Goal: Information Seeking & Learning: Learn about a topic

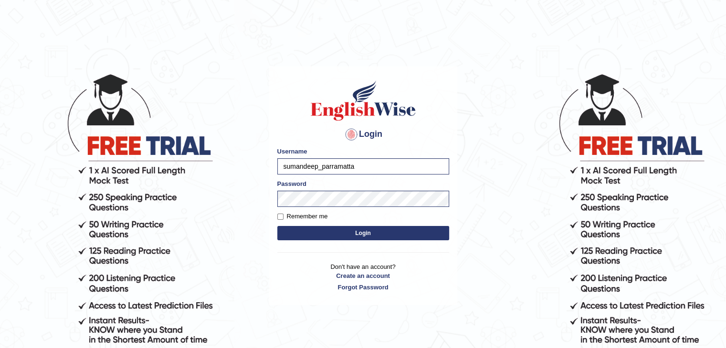
click at [361, 231] on button "Login" at bounding box center [363, 233] width 172 height 14
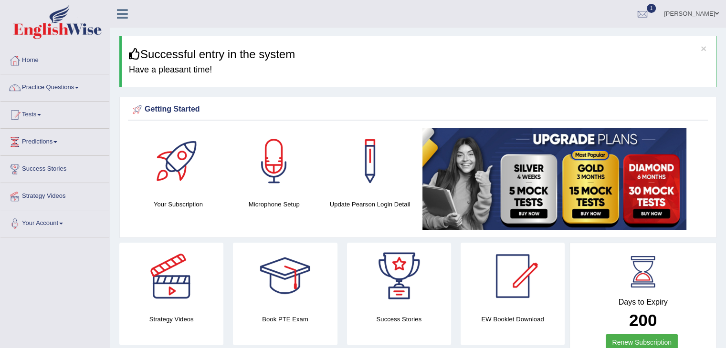
click at [41, 86] on link "Practice Questions" at bounding box center [54, 86] width 109 height 24
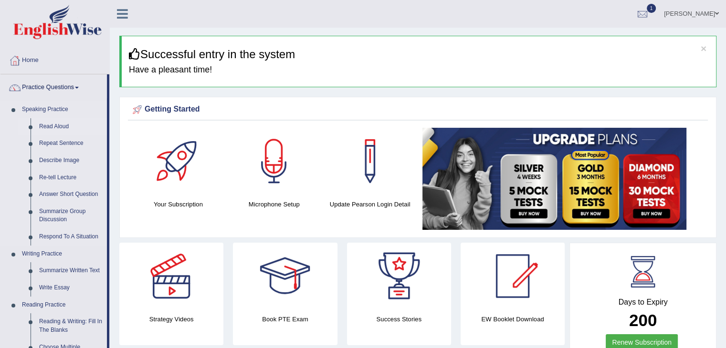
click at [53, 126] on link "Read Aloud" at bounding box center [71, 126] width 72 height 17
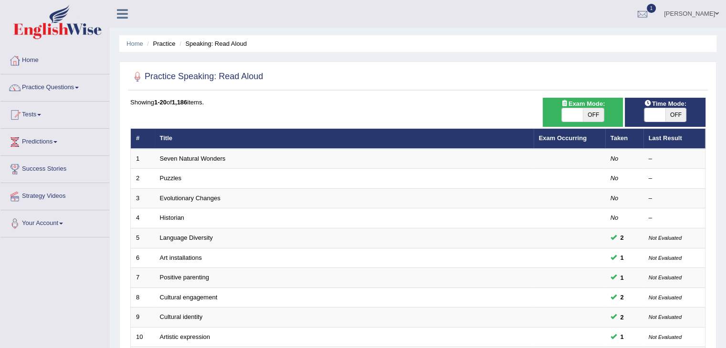
click at [597, 118] on span "OFF" at bounding box center [593, 114] width 21 height 13
checkbox input "true"
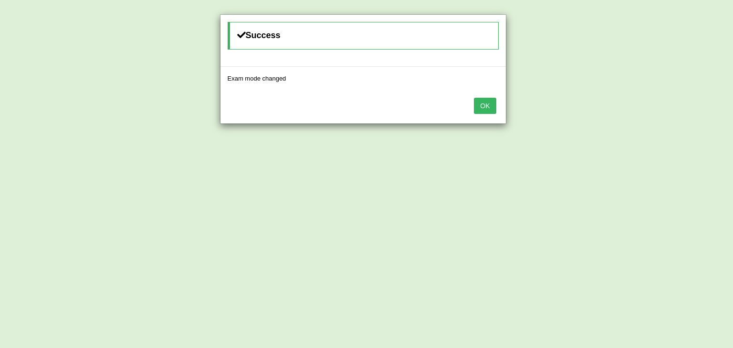
click at [483, 98] on button "OK" at bounding box center [485, 106] width 22 height 16
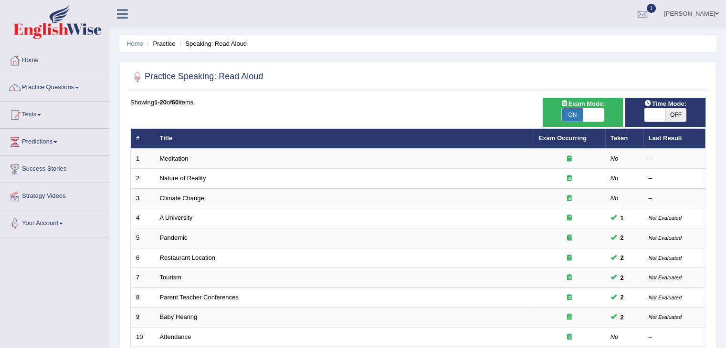
click at [670, 108] on span "OFF" at bounding box center [675, 114] width 21 height 13
checkbox input "true"
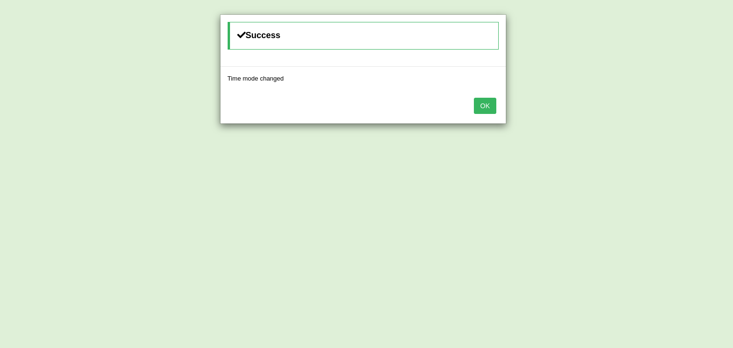
click at [480, 108] on button "OK" at bounding box center [485, 106] width 22 height 16
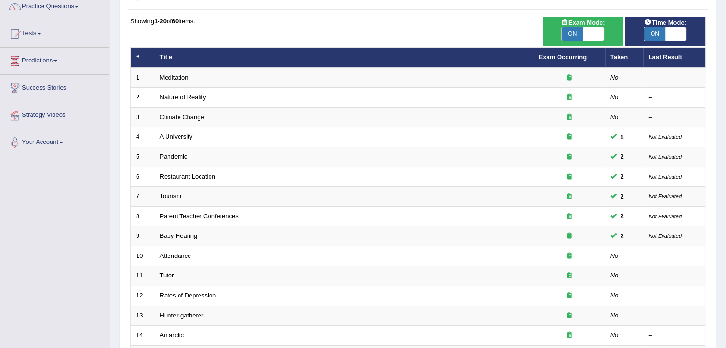
scroll to position [281, 0]
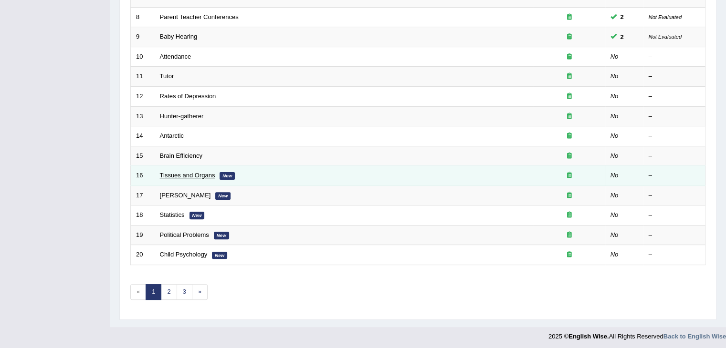
click at [183, 172] on link "Tissues and Organs" at bounding box center [187, 175] width 55 height 7
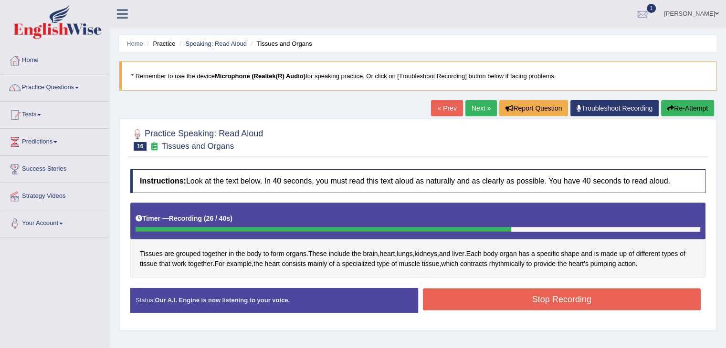
click at [483, 301] on button "Stop Recording" at bounding box center [562, 300] width 278 height 22
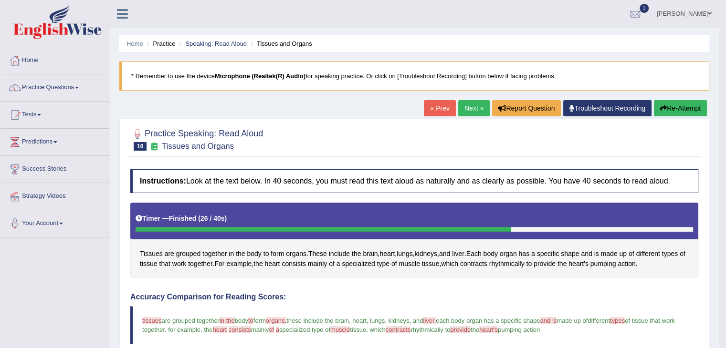
click at [468, 112] on link "Next »" at bounding box center [473, 108] width 31 height 16
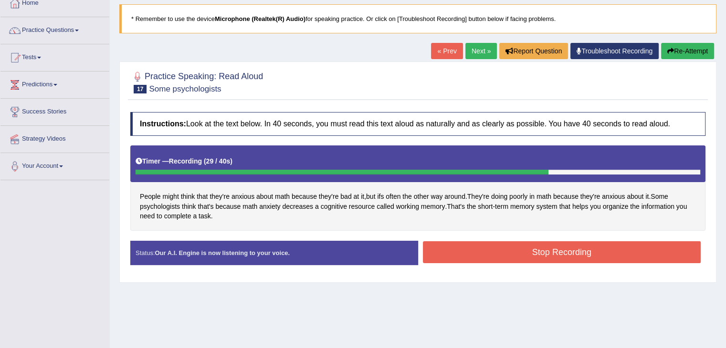
click at [483, 243] on button "Stop Recording" at bounding box center [562, 252] width 278 height 22
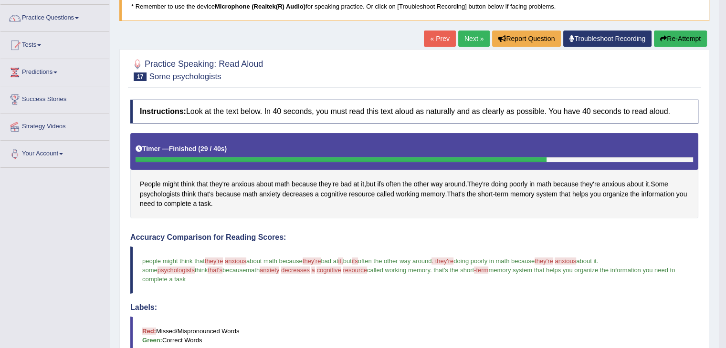
scroll to position [10, 0]
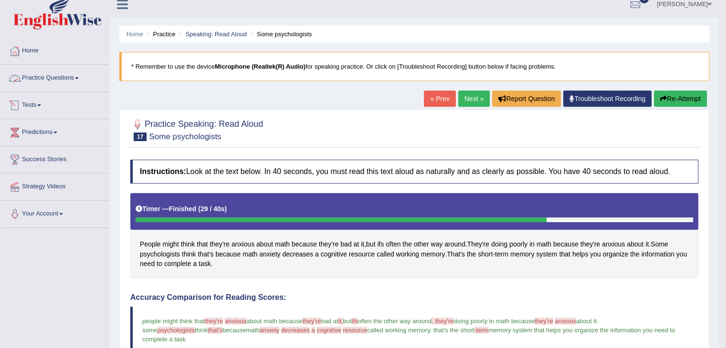
click at [32, 71] on link "Practice Questions" at bounding box center [54, 77] width 109 height 24
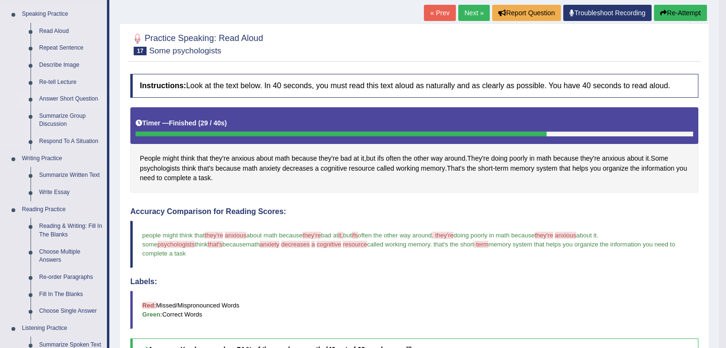
scroll to position [105, 0]
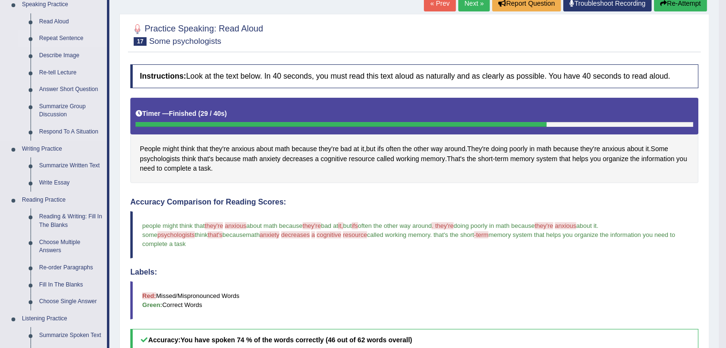
click at [64, 40] on link "Repeat Sentence" at bounding box center [71, 38] width 72 height 17
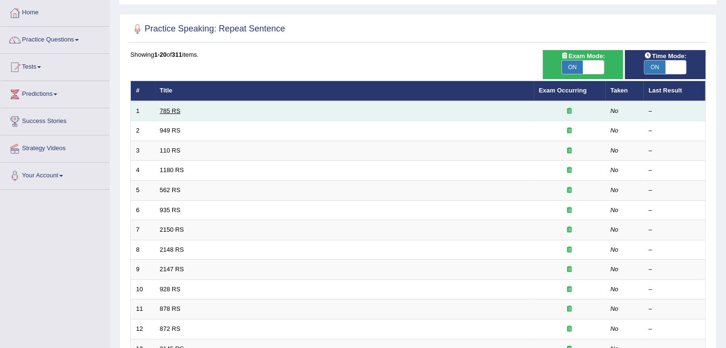
click at [177, 109] on link "785 RS" at bounding box center [170, 110] width 21 height 7
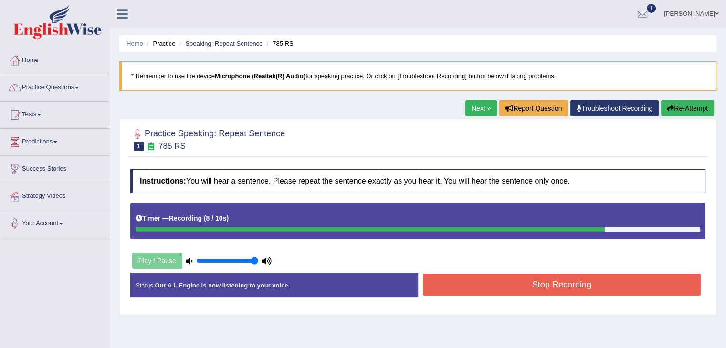
click at [575, 281] on button "Stop Recording" at bounding box center [562, 285] width 278 height 22
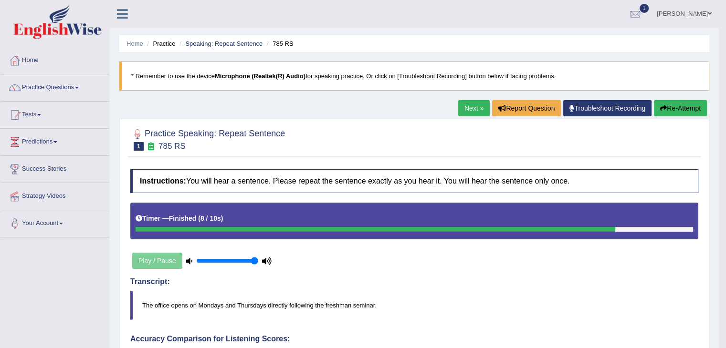
click at [470, 105] on link "Next »" at bounding box center [473, 108] width 31 height 16
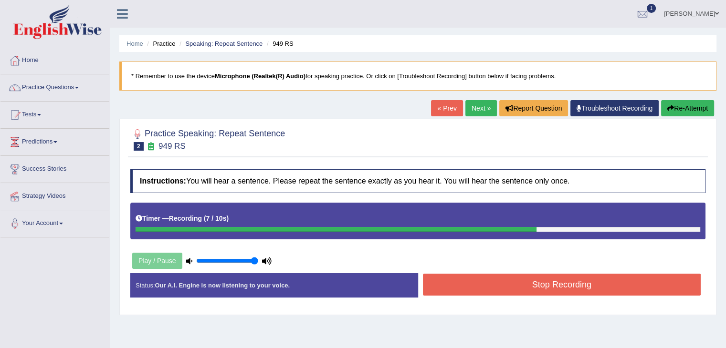
click at [567, 283] on button "Stop Recording" at bounding box center [562, 285] width 278 height 22
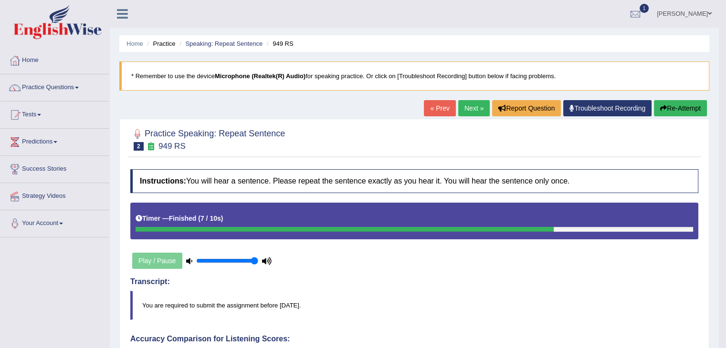
click at [465, 105] on link "Next »" at bounding box center [473, 108] width 31 height 16
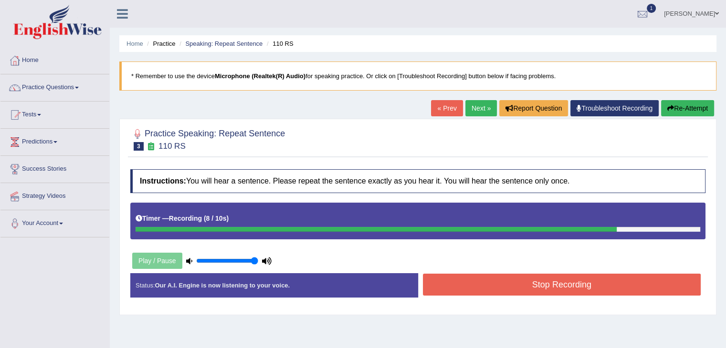
click at [614, 280] on button "Stop Recording" at bounding box center [562, 285] width 278 height 22
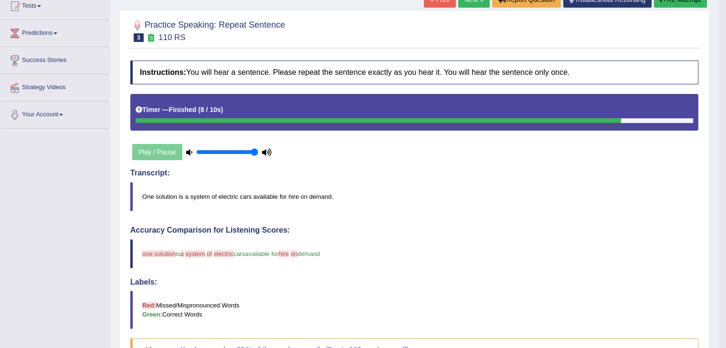
scroll to position [48, 0]
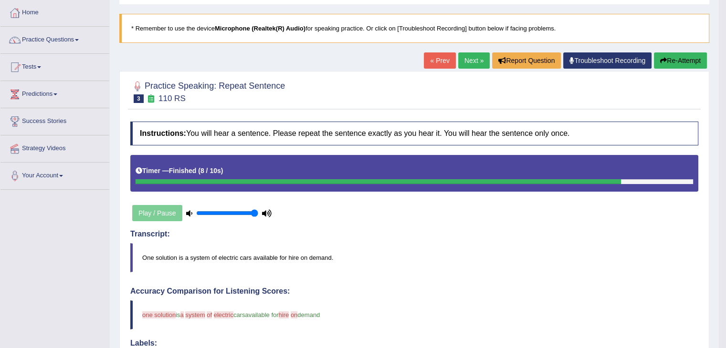
click at [472, 55] on link "Next »" at bounding box center [473, 60] width 31 height 16
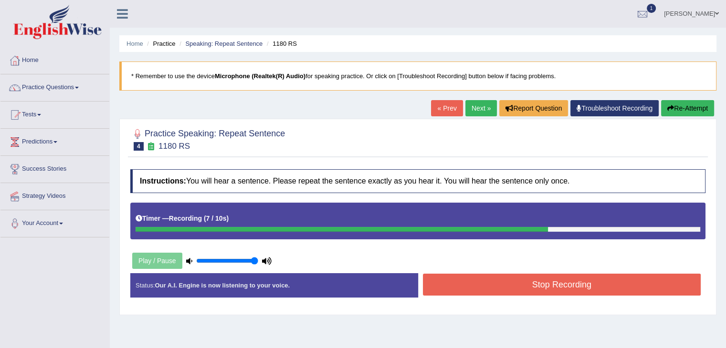
click at [551, 285] on button "Stop Recording" at bounding box center [562, 285] width 278 height 22
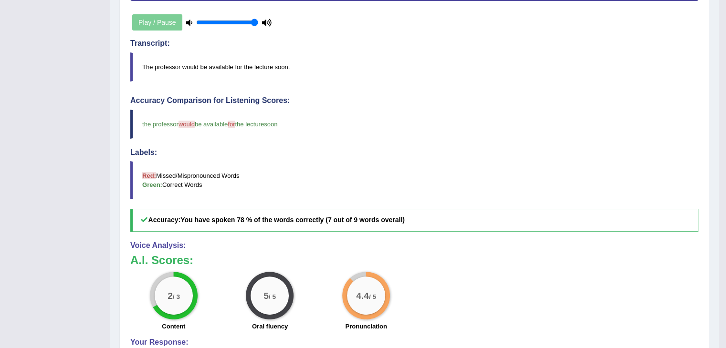
scroll to position [48, 0]
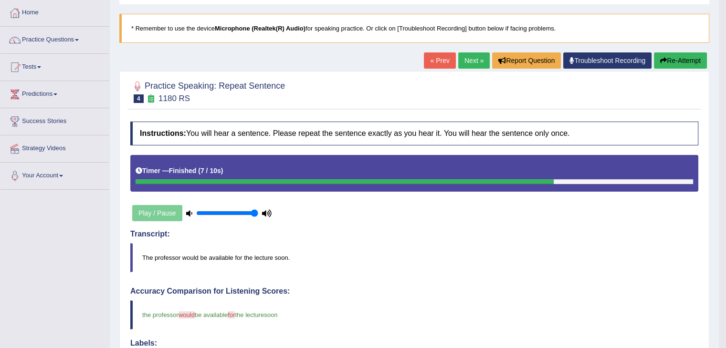
click at [475, 58] on link "Next »" at bounding box center [473, 60] width 31 height 16
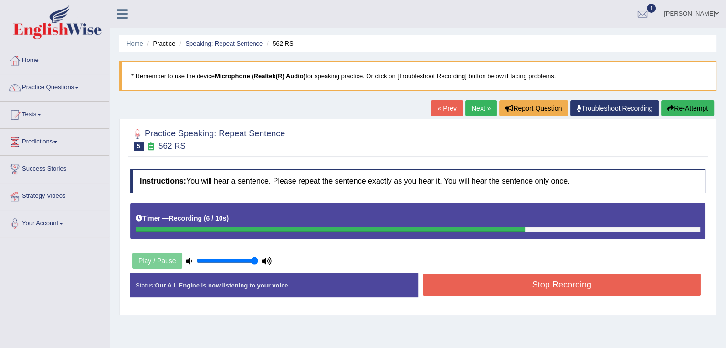
click at [600, 279] on button "Stop Recording" at bounding box center [562, 285] width 278 height 22
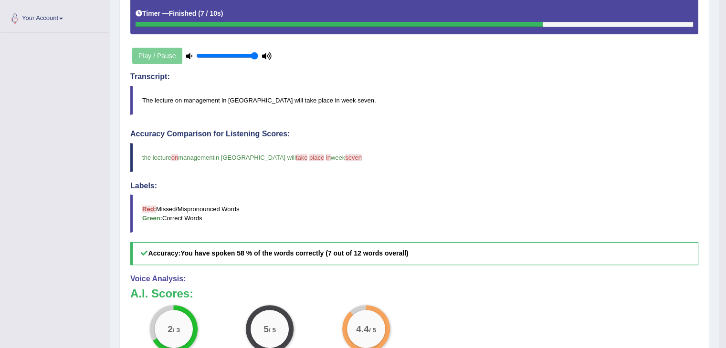
scroll to position [107, 0]
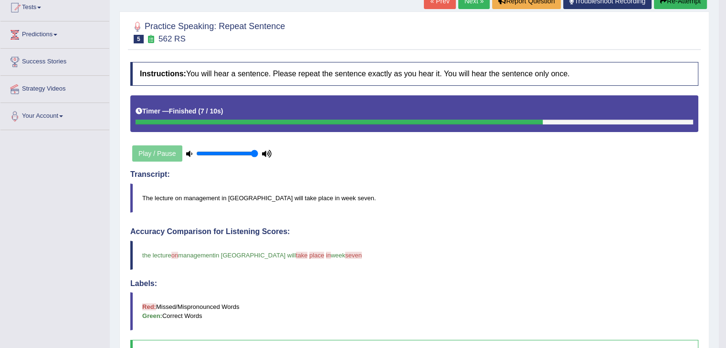
click at [471, 2] on link "Next »" at bounding box center [473, 1] width 31 height 16
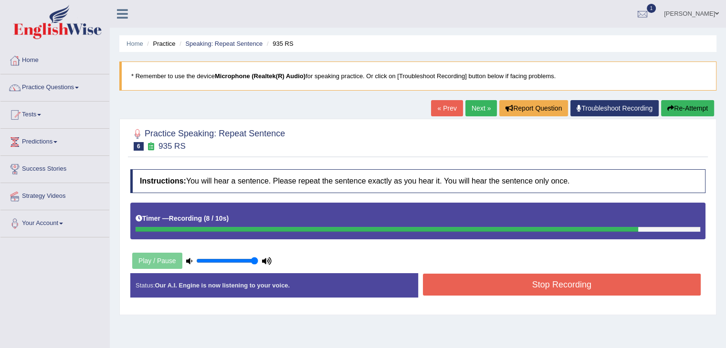
click at [494, 275] on button "Stop Recording" at bounding box center [562, 285] width 278 height 22
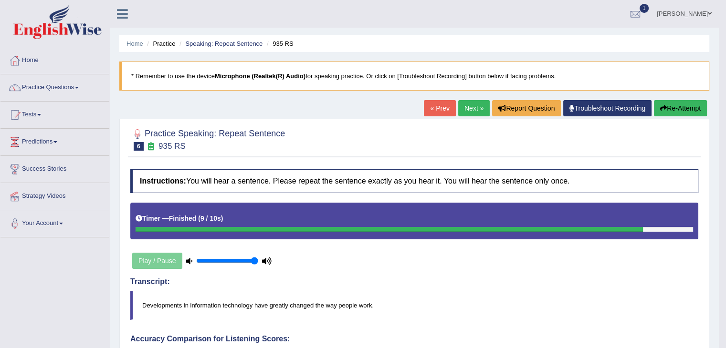
click at [477, 102] on link "Next »" at bounding box center [473, 108] width 31 height 16
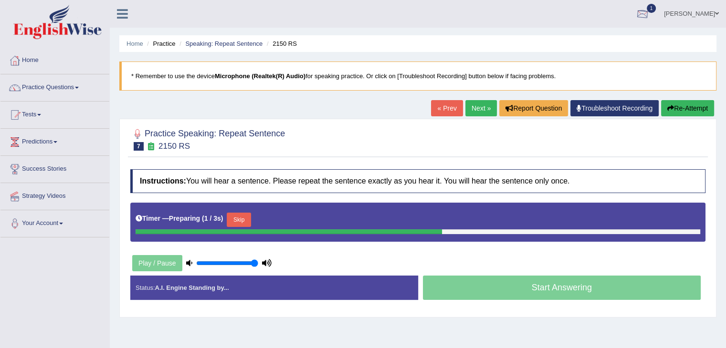
click at [644, 11] on div at bounding box center [642, 14] width 14 height 14
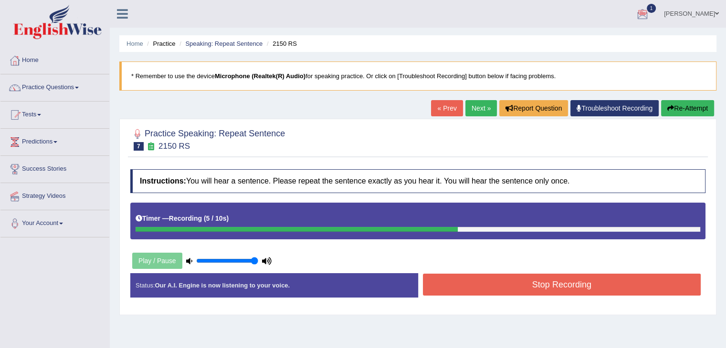
click at [644, 10] on div at bounding box center [642, 14] width 14 height 14
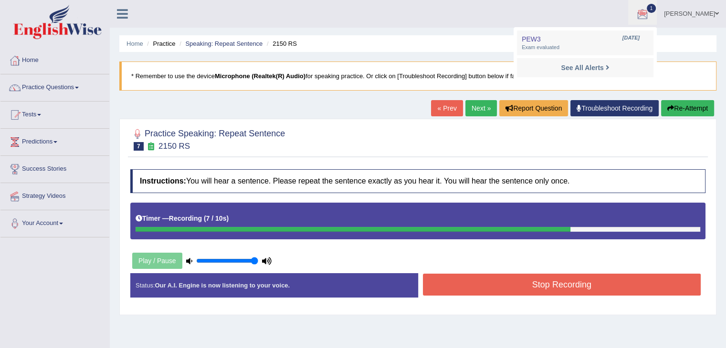
click at [559, 280] on button "Stop Recording" at bounding box center [562, 285] width 278 height 22
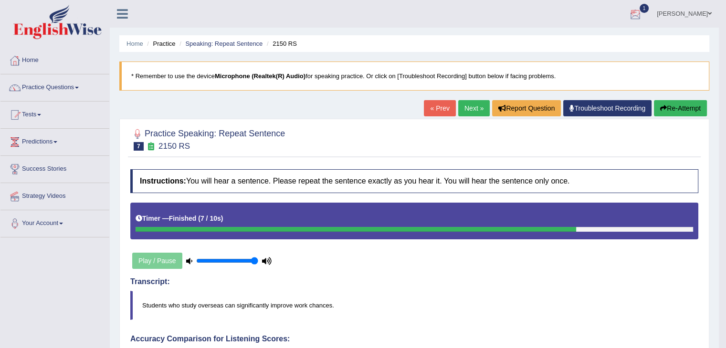
click at [645, 2] on link "1" at bounding box center [635, 12] width 29 height 25
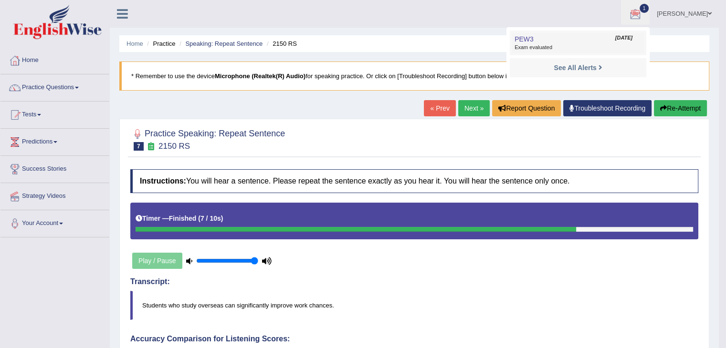
click at [615, 35] on span "Jul 26, 2025" at bounding box center [623, 38] width 17 height 8
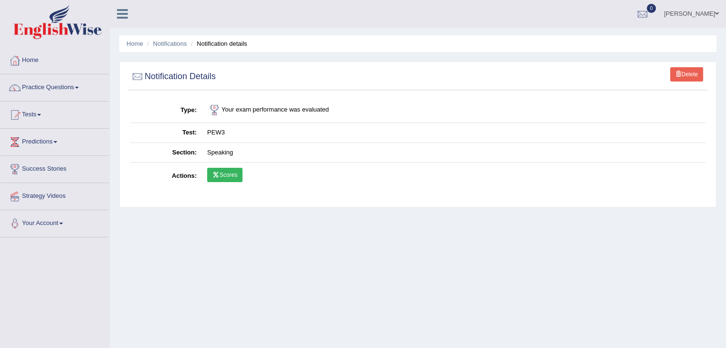
click at [241, 178] on link "Scores" at bounding box center [224, 175] width 35 height 14
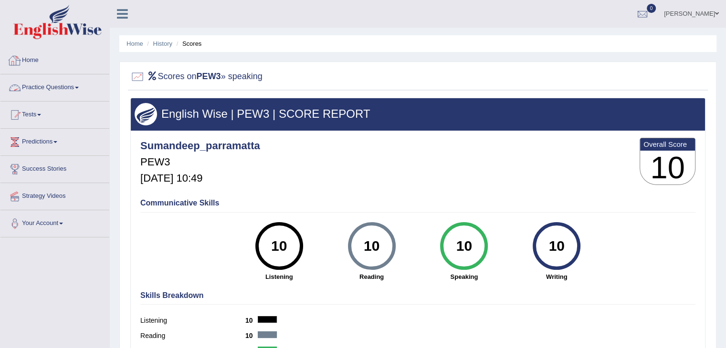
click at [34, 65] on link "Home" at bounding box center [54, 59] width 109 height 24
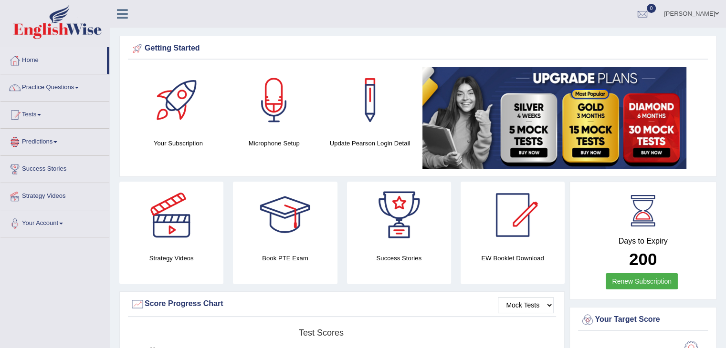
click at [41, 114] on span at bounding box center [39, 115] width 4 height 2
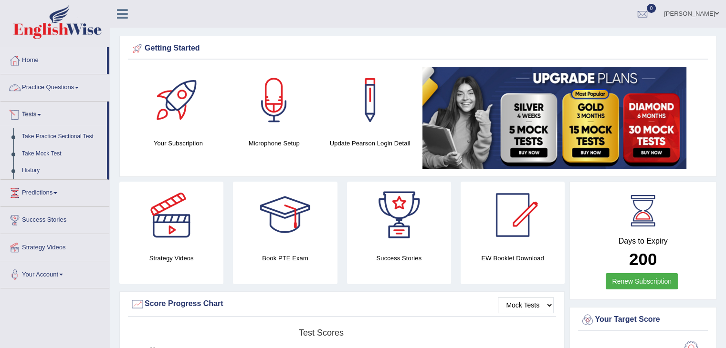
click at [73, 81] on link "Practice Questions" at bounding box center [54, 86] width 109 height 24
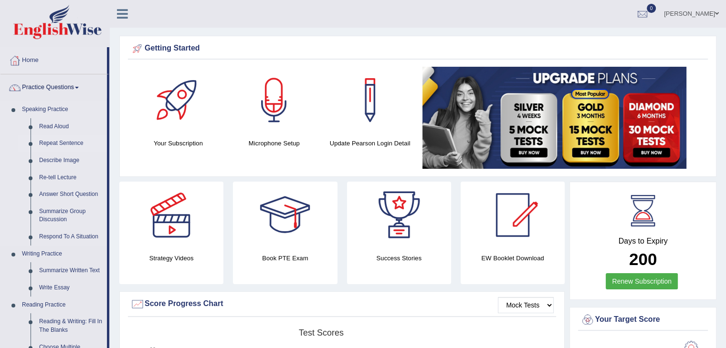
click at [64, 139] on link "Repeat Sentence" at bounding box center [71, 143] width 72 height 17
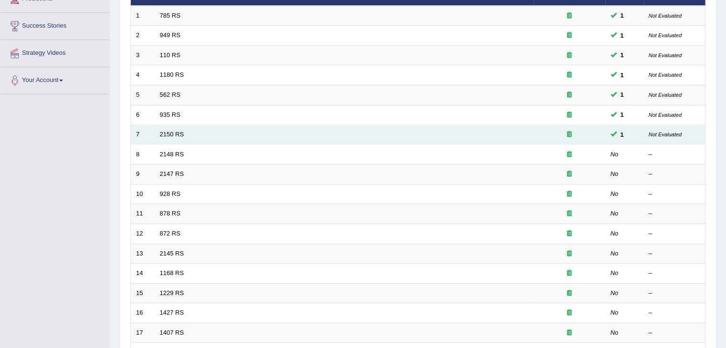
click at [183, 138] on td "2150 RS" at bounding box center [344, 135] width 379 height 20
click at [181, 131] on link "2150 RS" at bounding box center [172, 134] width 24 height 7
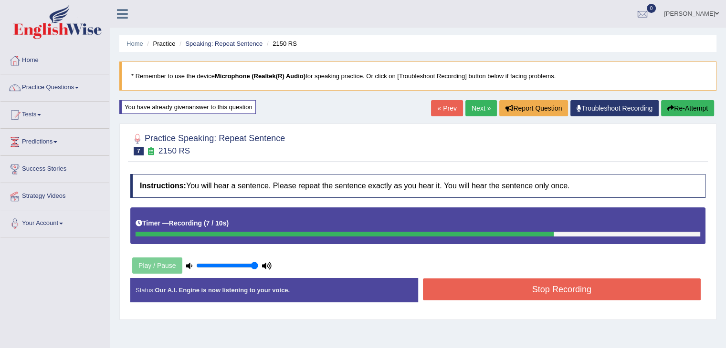
click at [536, 294] on button "Stop Recording" at bounding box center [562, 290] width 278 height 22
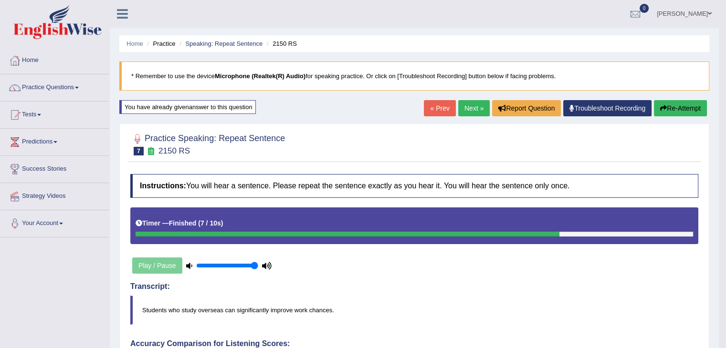
click at [478, 108] on link "Next »" at bounding box center [473, 108] width 31 height 16
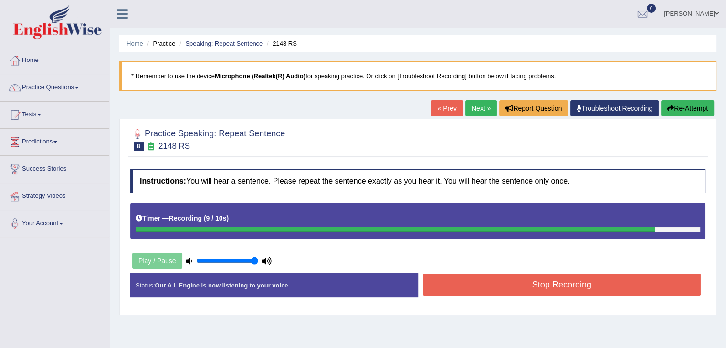
click at [530, 279] on button "Stop Recording" at bounding box center [562, 285] width 278 height 22
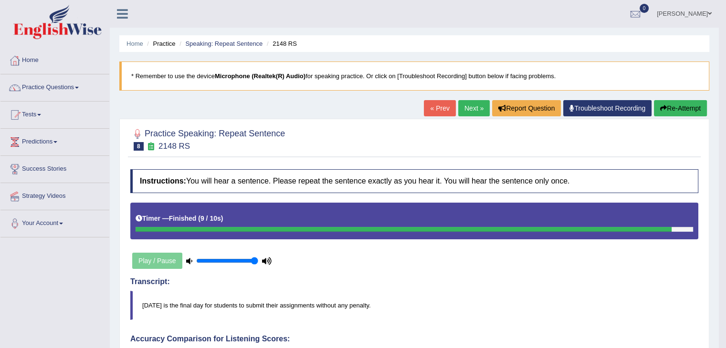
click at [464, 111] on link "Next »" at bounding box center [473, 108] width 31 height 16
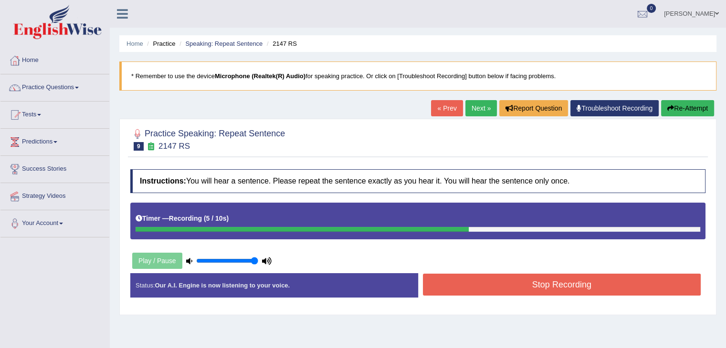
click at [600, 290] on button "Stop Recording" at bounding box center [562, 285] width 278 height 22
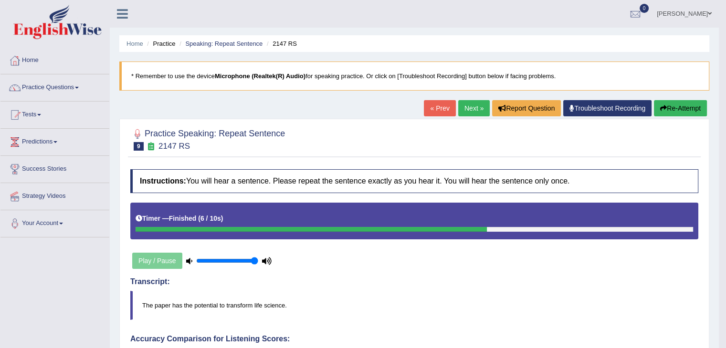
click at [477, 104] on link "Next »" at bounding box center [473, 108] width 31 height 16
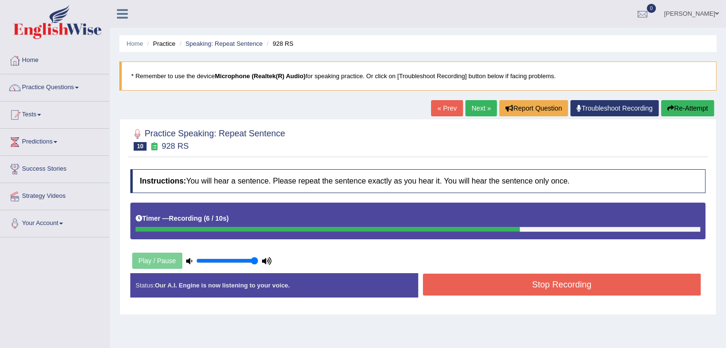
click at [505, 279] on button "Stop Recording" at bounding box center [562, 285] width 278 height 22
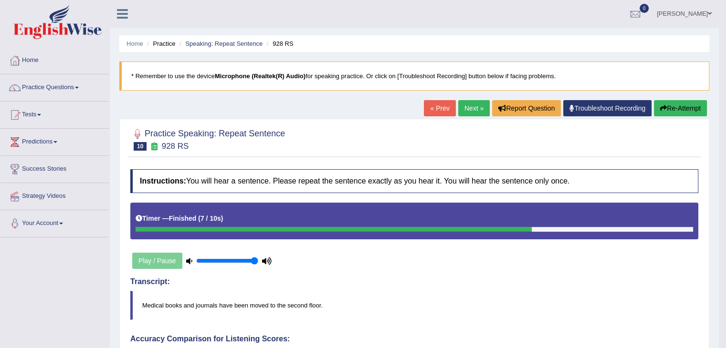
click at [472, 111] on link "Next »" at bounding box center [473, 108] width 31 height 16
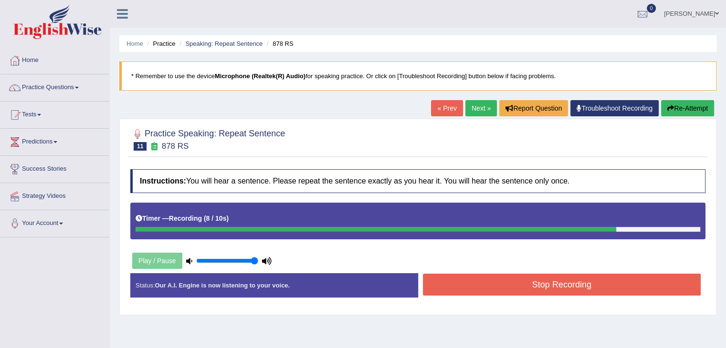
click at [522, 287] on button "Stop Recording" at bounding box center [562, 285] width 278 height 22
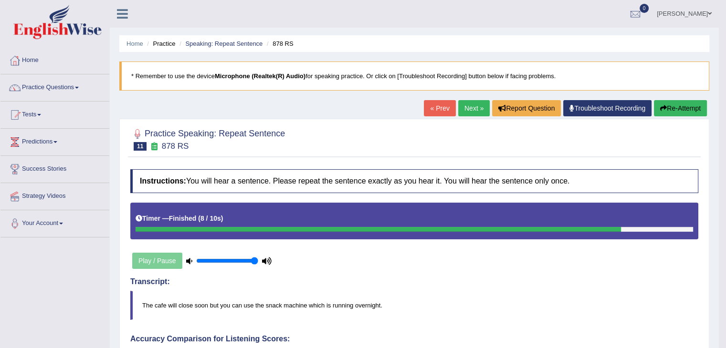
click at [475, 106] on link "Next »" at bounding box center [473, 108] width 31 height 16
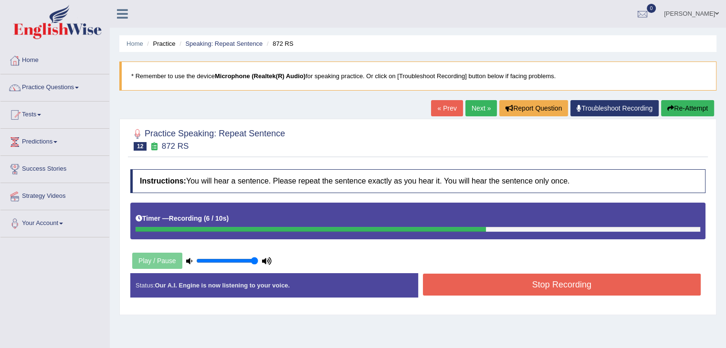
click at [556, 286] on button "Stop Recording" at bounding box center [562, 285] width 278 height 22
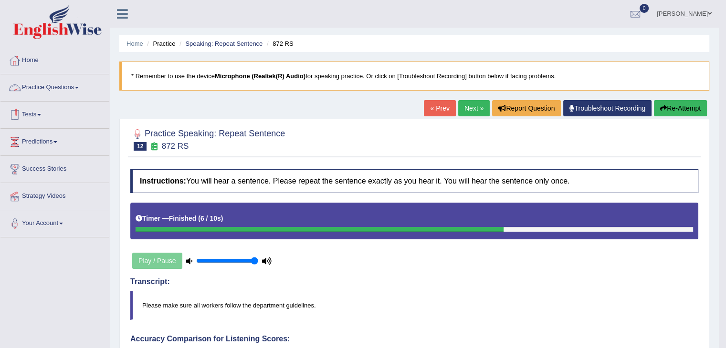
click at [75, 86] on link "Practice Questions" at bounding box center [54, 86] width 109 height 24
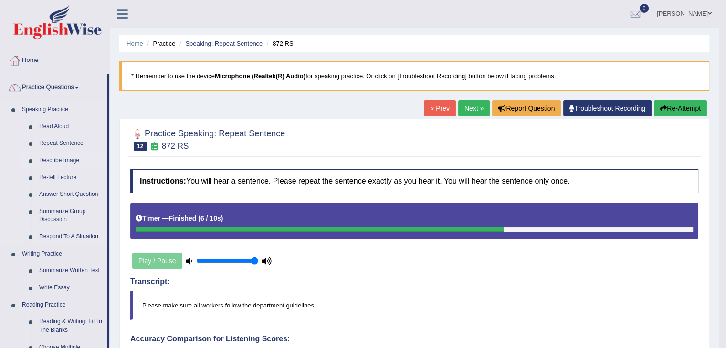
click at [69, 158] on link "Describe Image" at bounding box center [71, 160] width 72 height 17
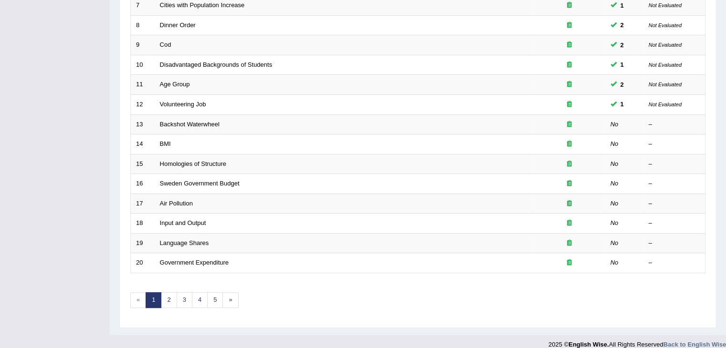
scroll to position [281, 0]
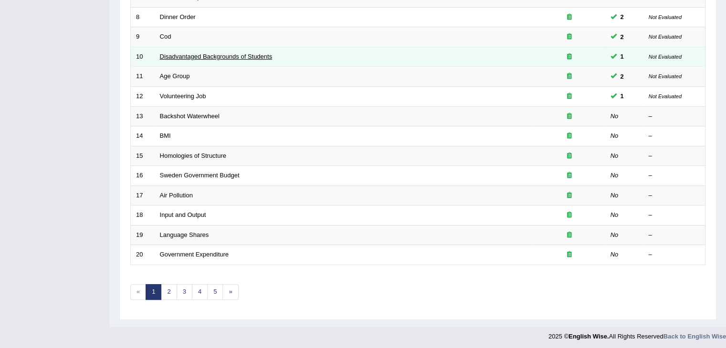
click at [185, 56] on link "Disadvantaged Backgrounds of Students" at bounding box center [216, 56] width 113 height 7
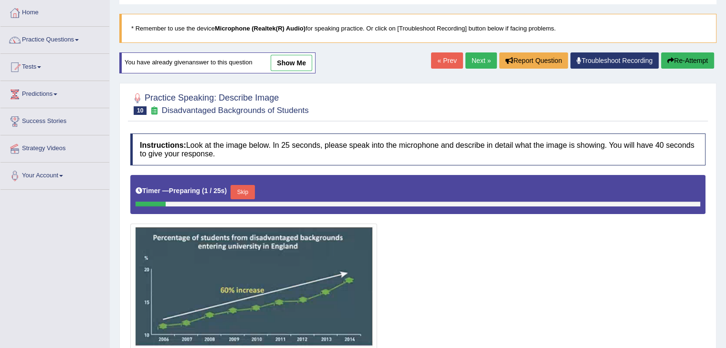
click at [282, 60] on link "show me" at bounding box center [292, 63] width 42 height 16
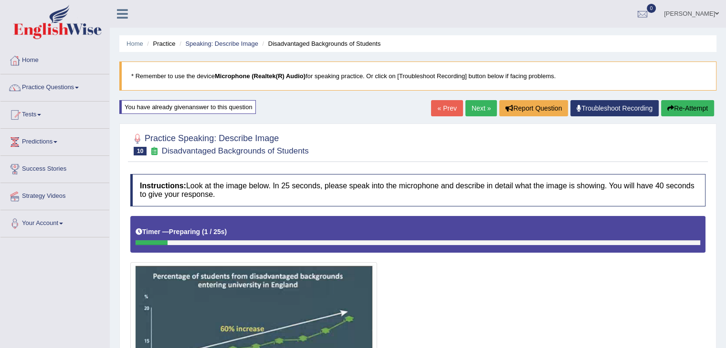
click at [300, 113] on div "Home Practice Speaking: Describe Image Disadvantaged Backgrounds of Students * …" at bounding box center [418, 290] width 616 height 580
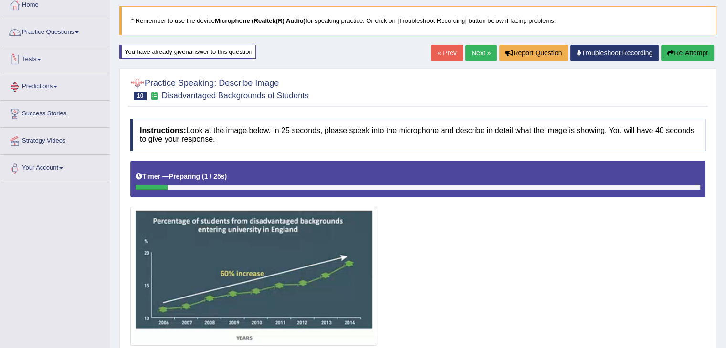
scroll to position [32, 0]
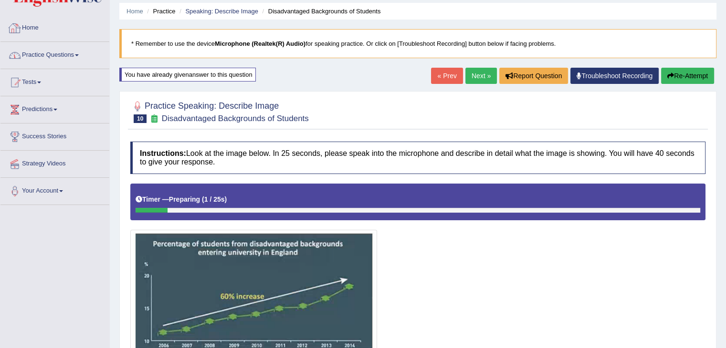
click at [61, 57] on link "Practice Questions" at bounding box center [54, 54] width 109 height 24
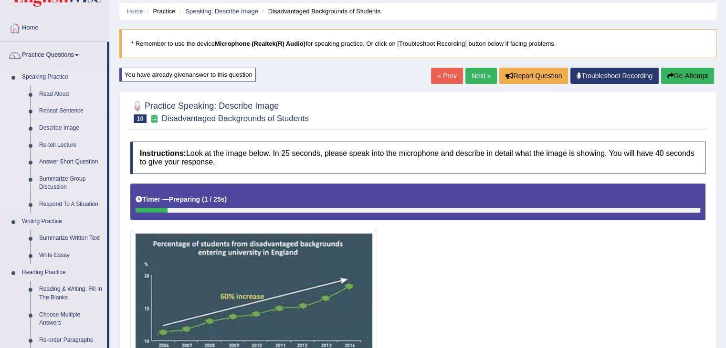
click at [70, 126] on link "Describe Image" at bounding box center [71, 128] width 72 height 17
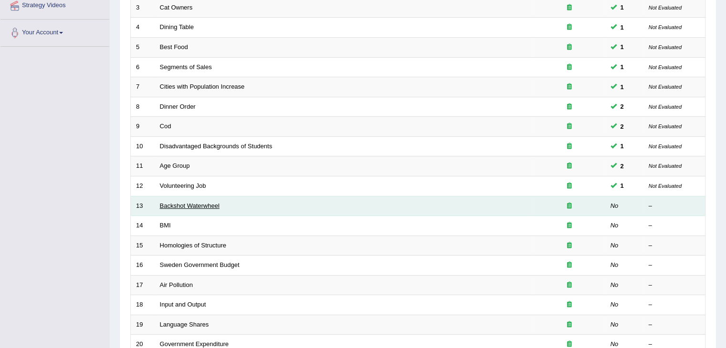
click at [199, 203] on link "Backshot Waterwheel" at bounding box center [190, 205] width 60 height 7
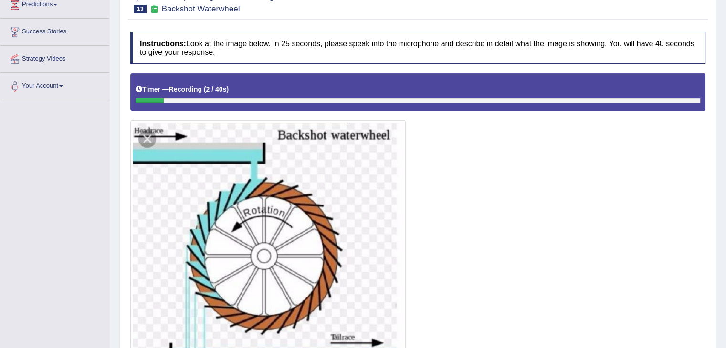
scroll to position [185, 0]
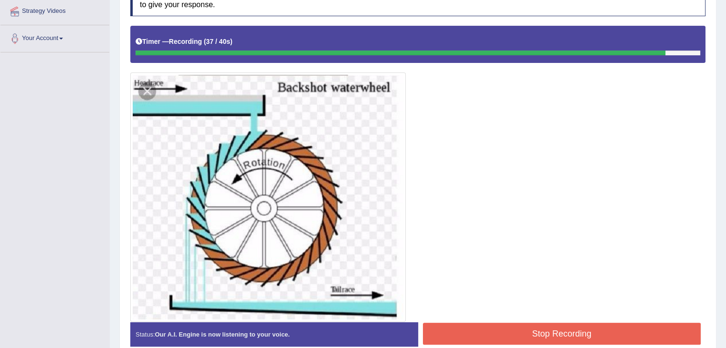
click at [473, 334] on button "Stop Recording" at bounding box center [562, 334] width 278 height 22
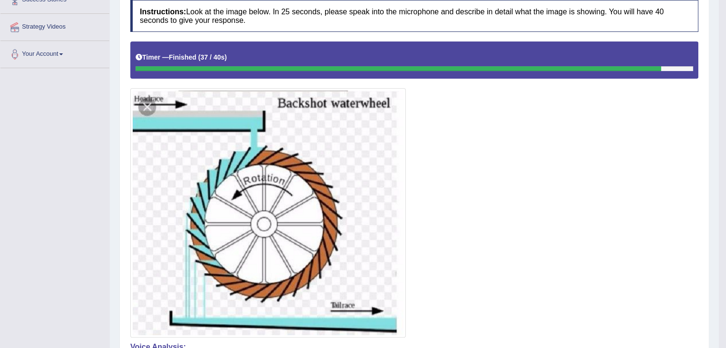
scroll to position [90, 0]
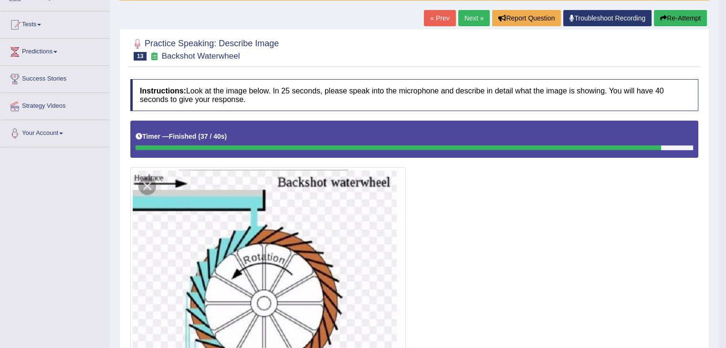
click at [468, 16] on link "Next »" at bounding box center [473, 18] width 31 height 16
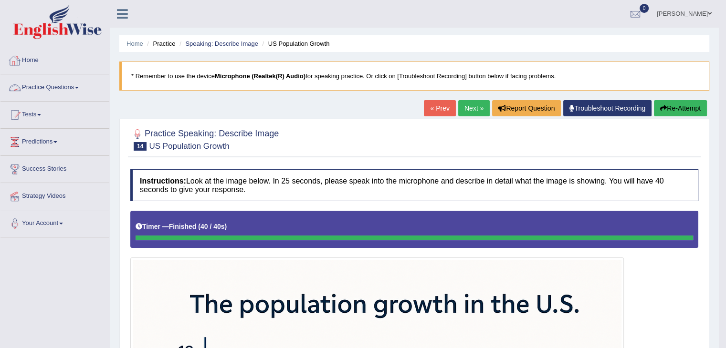
click at [61, 83] on link "Practice Questions" at bounding box center [54, 86] width 109 height 24
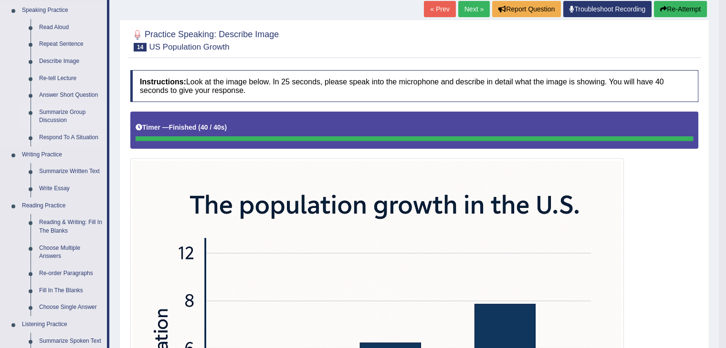
scroll to position [143, 0]
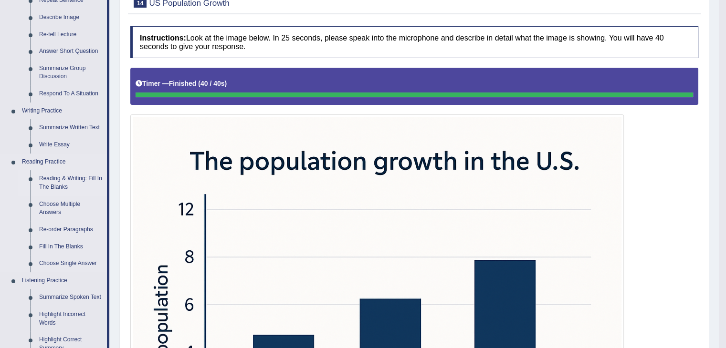
click at [58, 182] on link "Reading & Writing: Fill In The Blanks" at bounding box center [71, 182] width 72 height 25
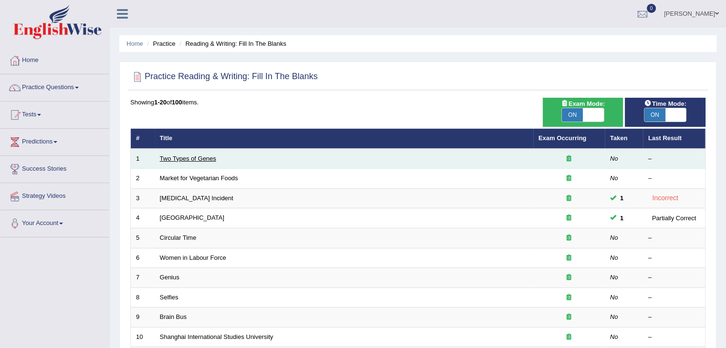
click at [202, 157] on link "Two Types of Genes" at bounding box center [188, 158] width 56 height 7
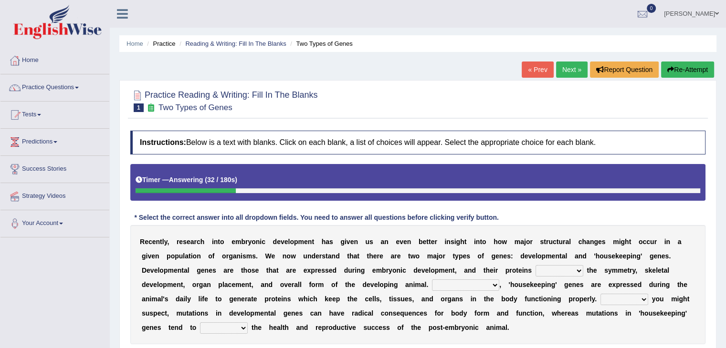
scroll to position [48, 0]
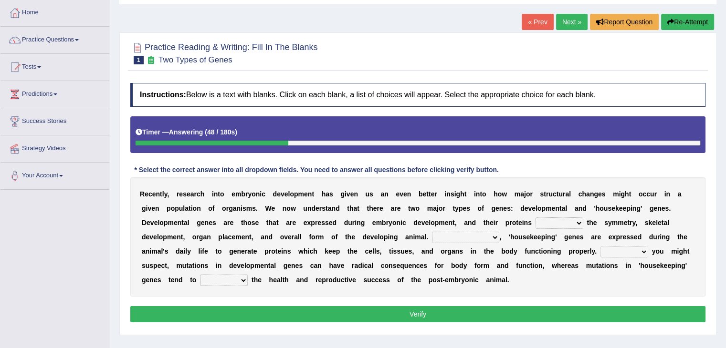
click at [556, 219] on select "push control hold elevate" at bounding box center [559, 223] width 48 height 11
select select "hold"
click at [535, 218] on select "push control hold elevate" at bounding box center [559, 223] width 48 height 11
click at [567, 221] on select "push control hold elevate" at bounding box center [559, 223] width 48 height 11
click at [604, 282] on div "R e c e n t l y , r e s e a r c h i n t o e m b r y o n i c d e v e l o p m e n…" at bounding box center [417, 237] width 575 height 119
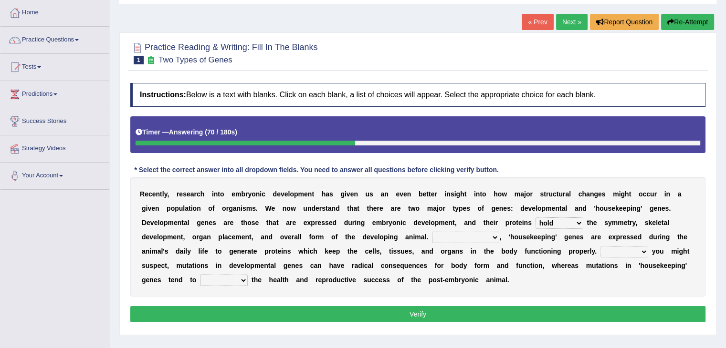
click at [485, 232] on select "Correspondingly Inclusively Conversely In contrast" at bounding box center [465, 237] width 67 height 11
select select "In contrast"
click at [432, 232] on select "Correspondingly Inclusively Conversely In contrast" at bounding box center [465, 237] width 67 height 11
click at [629, 246] on select "For As With Within" at bounding box center [624, 251] width 48 height 11
select select "As"
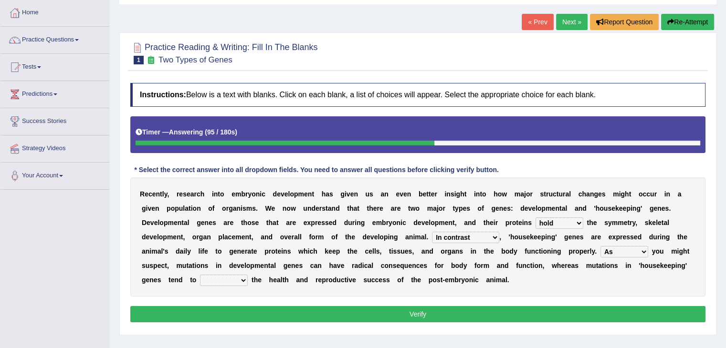
click at [600, 246] on select "For As With Within" at bounding box center [624, 251] width 48 height 11
click at [239, 280] on select "affect effect interrupt defect" at bounding box center [224, 280] width 48 height 11
select select "defect"
click at [200, 275] on select "affect effect interrupt defect" at bounding box center [224, 280] width 48 height 11
click at [485, 315] on button "Verify" at bounding box center [417, 314] width 575 height 16
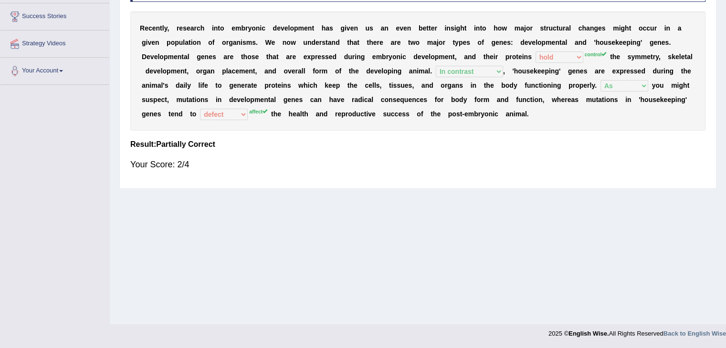
scroll to position [0, 0]
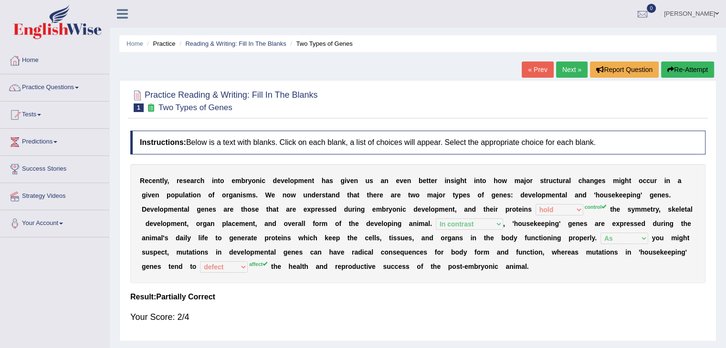
click at [565, 72] on link "Next »" at bounding box center [571, 70] width 31 height 16
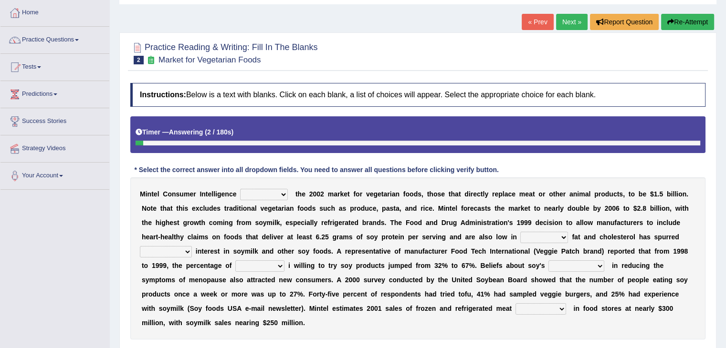
scroll to position [95, 0]
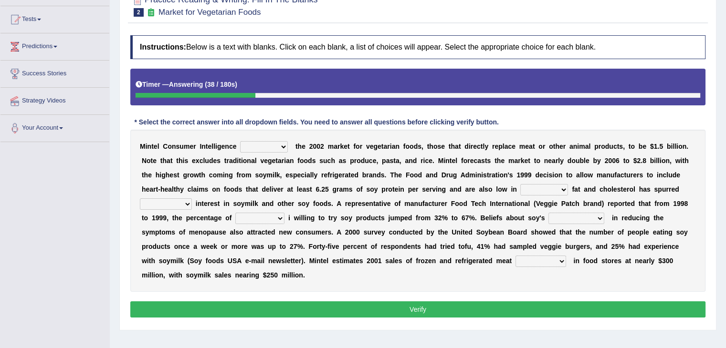
click at [276, 147] on select "deals fulfills creates estimates" at bounding box center [264, 146] width 48 height 11
select select "creates"
click at [240, 141] on select "deals fulfills creates estimates" at bounding box center [264, 146] width 48 height 11
click at [560, 189] on select "saturated solid acid liquid" at bounding box center [544, 189] width 48 height 11
select select "solid"
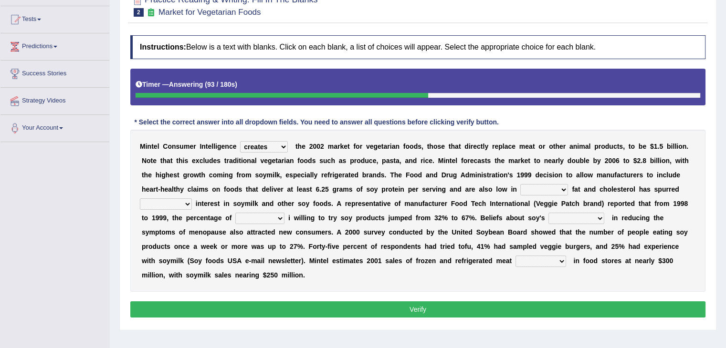
click at [520, 184] on select "saturated solid acid liquid" at bounding box center [544, 189] width 48 height 11
click at [184, 202] on select "good big tremendous extreme" at bounding box center [166, 203] width 52 height 11
select select "extreme"
click at [140, 198] on select "good big tremendous extreme" at bounding box center [166, 203] width 52 height 11
click at [255, 219] on select "guests consumers customers clients" at bounding box center [259, 218] width 49 height 11
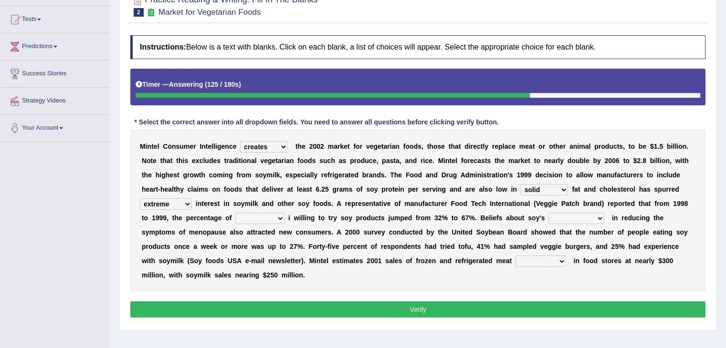
select select "consumers"
click at [235, 213] on select "guests consumers customers clients" at bounding box center [259, 218] width 49 height 11
click at [575, 215] on select "effectiveness timeliness efficiency goodness" at bounding box center [576, 218] width 56 height 11
select select "efficiency"
click at [548, 213] on select "effectiveness timeliness efficiency goodness" at bounding box center [576, 218] width 56 height 11
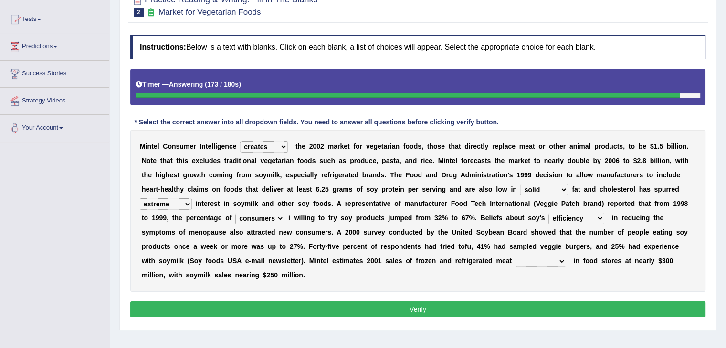
click at [520, 258] on select "foods choices staffs alternatives" at bounding box center [540, 261] width 51 height 11
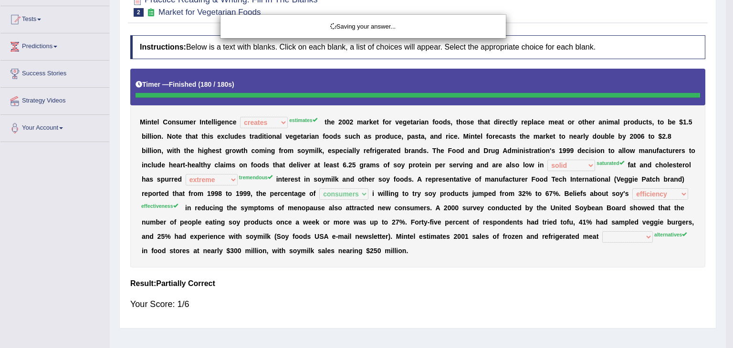
click at [524, 315] on div "Saving your answer..." at bounding box center [366, 174] width 733 height 348
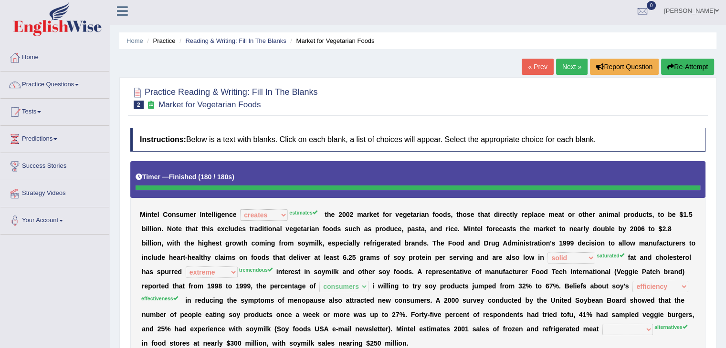
scroll to position [0, 0]
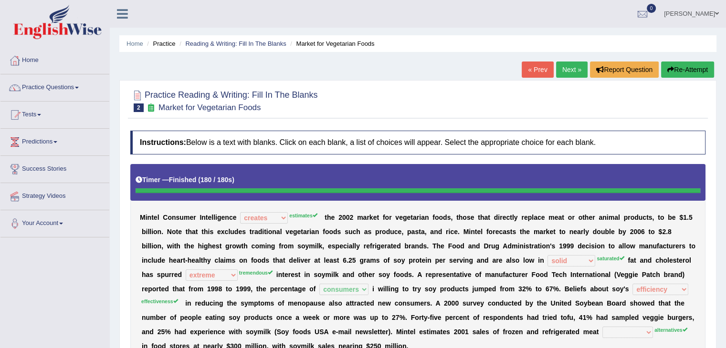
click at [563, 68] on link "Next »" at bounding box center [571, 70] width 31 height 16
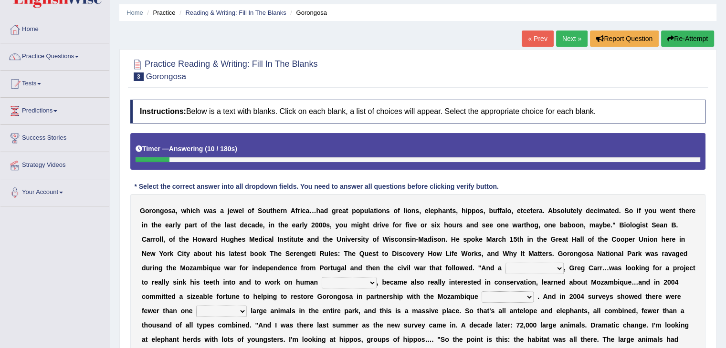
scroll to position [48, 0]
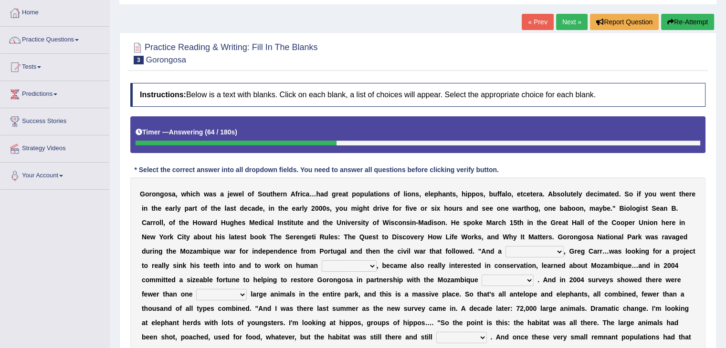
click at [537, 249] on select "passion solstice ballast philanthropist" at bounding box center [534, 251] width 58 height 11
select select "ballast"
click at [505, 246] on select "passion solstice ballast philanthropist" at bounding box center [534, 251] width 58 height 11
click at [371, 265] on select "negligence prevalence development malevolence" at bounding box center [349, 266] width 55 height 11
click at [322, 261] on select "negligence prevalence development malevolence" at bounding box center [349, 266] width 55 height 11
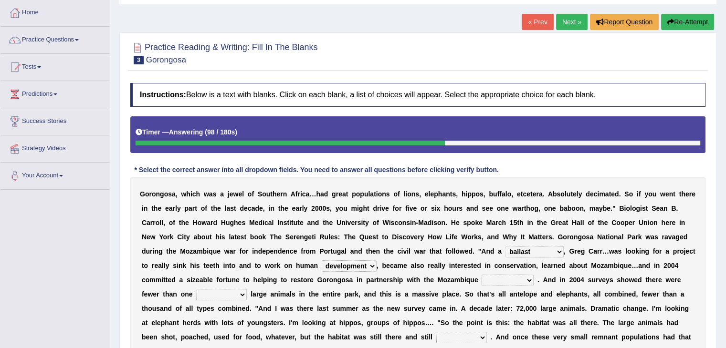
click at [357, 263] on select "negligence prevalence development malevolence" at bounding box center [349, 266] width 55 height 11
select select "malevolence"
click at [322, 261] on select "negligence prevalence development malevolence" at bounding box center [349, 266] width 55 height 11
click at [519, 278] on select "parliament semanticist government journalist" at bounding box center [507, 280] width 52 height 11
select select "semanticist"
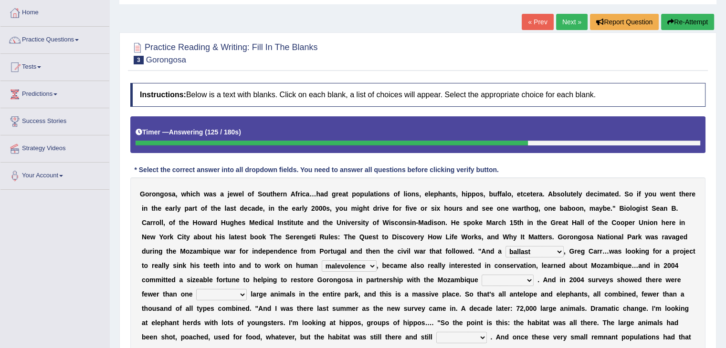
click at [481, 275] on select "parliament semanticist government journalist" at bounding box center [507, 280] width 52 height 11
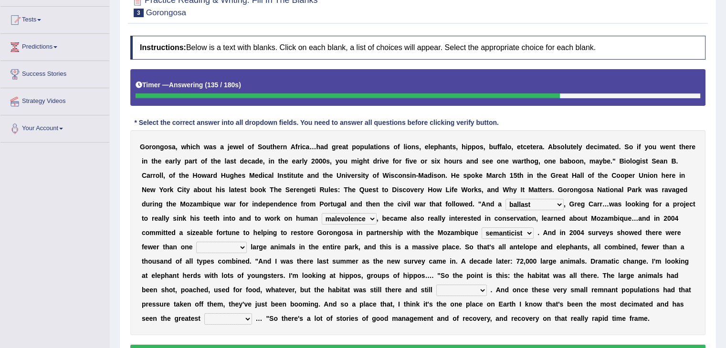
scroll to position [95, 0]
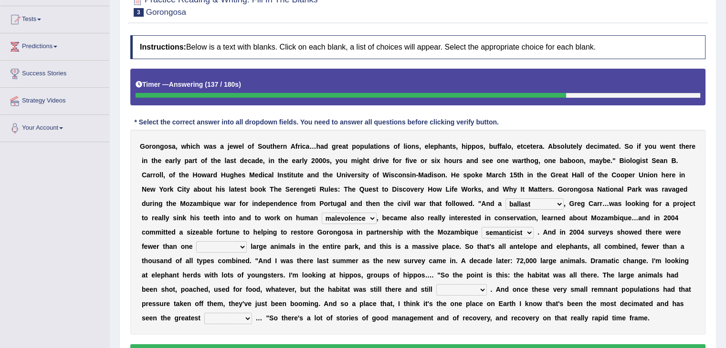
click at [238, 242] on select "deflowered embowered roundest thousand" at bounding box center [221, 246] width 51 height 11
select select "thousand"
click at [196, 241] on select "deflowered embowered roundest thousand" at bounding box center [221, 246] width 51 height 11
click at [463, 287] on select "assertive incidental compulsive productive" at bounding box center [461, 289] width 51 height 11
select select "compulsive"
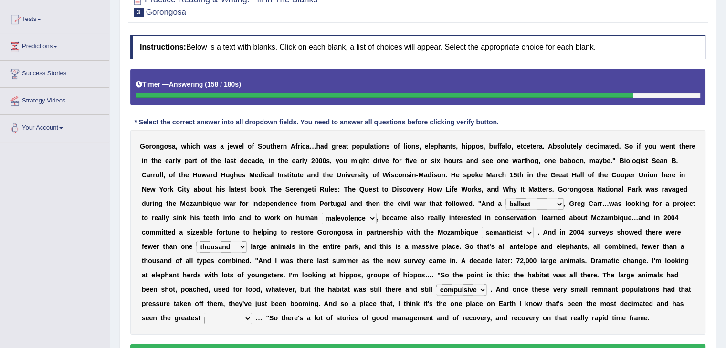
click at [436, 284] on select "assertive incidental compulsive productive" at bounding box center [461, 289] width 51 height 11
drag, startPoint x: 237, startPoint y: 323, endPoint x: 239, endPoint y: 313, distance: 9.8
click at [239, 317] on div "G o r o n g o s a , w h i c h w a s a j e w e l o f S o u t h e r n A f r i c a…" at bounding box center [417, 232] width 575 height 205
click at [239, 313] on select "recovery efficacy golly stumpy" at bounding box center [228, 318] width 48 height 11
select select "stumpy"
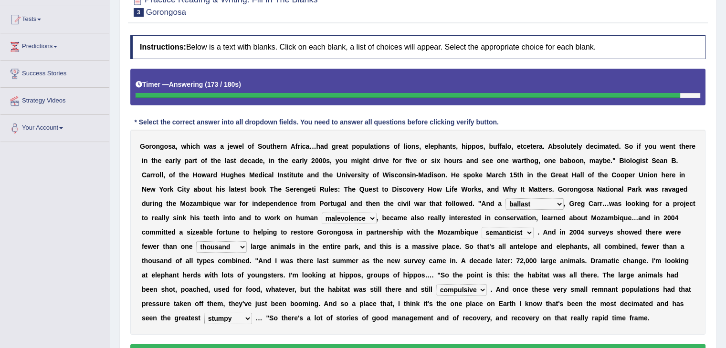
click at [204, 313] on select "recovery efficacy golly stumpy" at bounding box center [228, 318] width 48 height 11
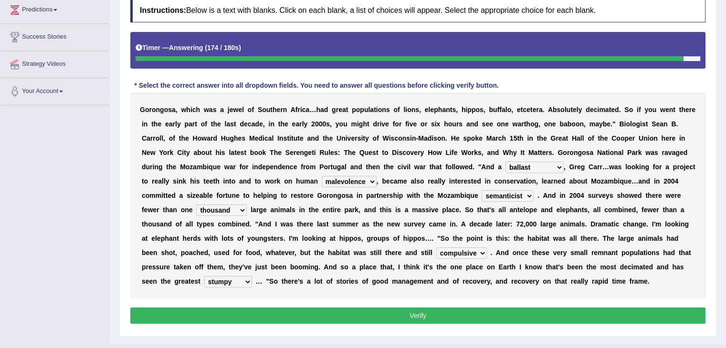
scroll to position [143, 0]
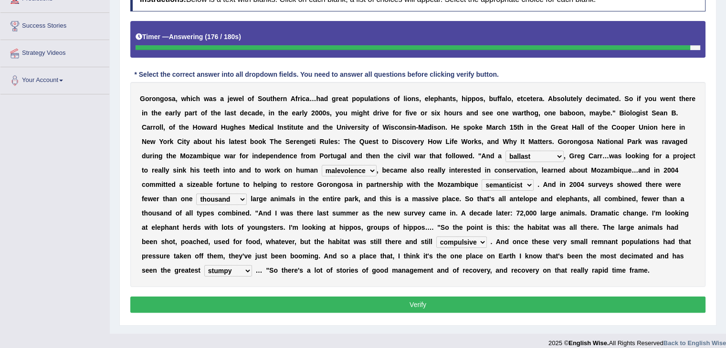
click at [386, 297] on button "Verify" at bounding box center [417, 305] width 575 height 16
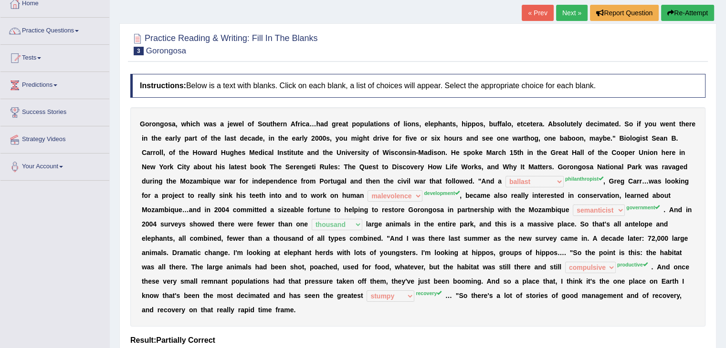
scroll to position [48, 0]
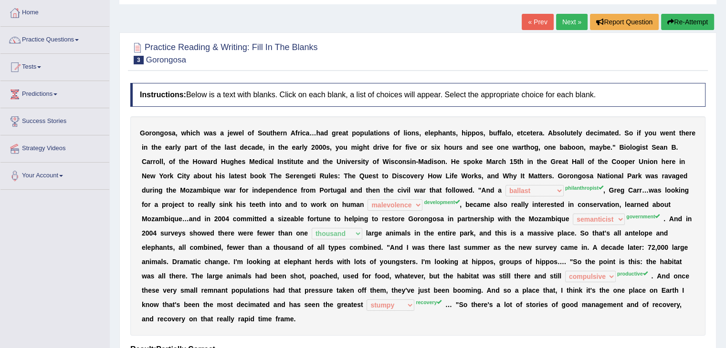
click at [573, 16] on link "Next »" at bounding box center [571, 22] width 31 height 16
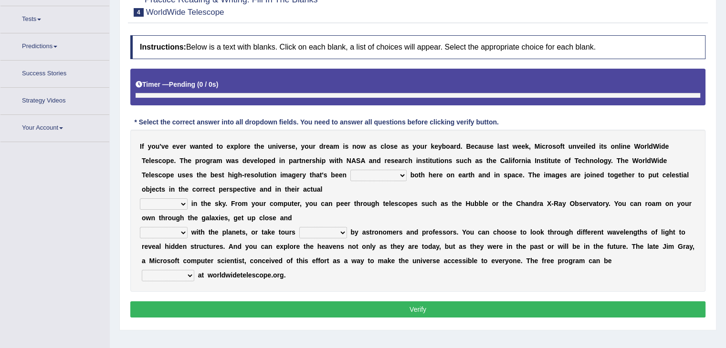
scroll to position [108, 0]
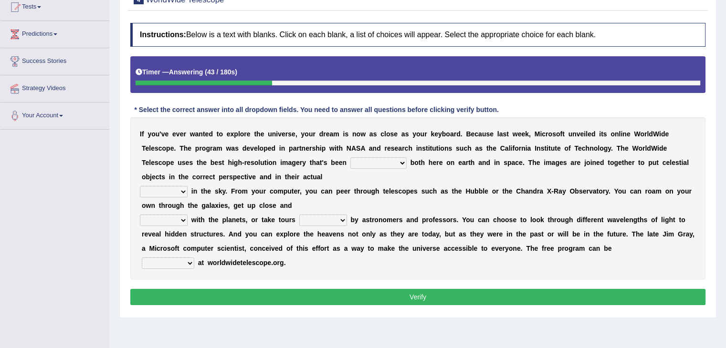
click at [392, 160] on select "degraded ascended remonstrated generated" at bounding box center [378, 162] width 56 height 11
select select "remonstrated"
click at [350, 157] on select "degraded ascended remonstrated generated" at bounding box center [378, 162] width 56 height 11
click at [184, 190] on select "aspects parts conditions positions" at bounding box center [164, 191] width 48 height 11
select select "positions"
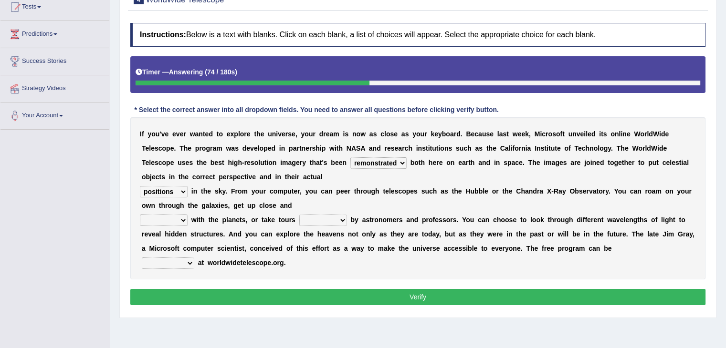
click at [140, 186] on select "aspects parts conditions positions" at bounding box center [164, 191] width 48 height 11
click at [182, 222] on select "personal individual apart polite" at bounding box center [164, 220] width 48 height 11
select select "personal"
click at [140, 215] on select "personal individual apart polite" at bounding box center [164, 220] width 48 height 11
click at [337, 219] on select "guide guided guiding to guide" at bounding box center [323, 220] width 48 height 11
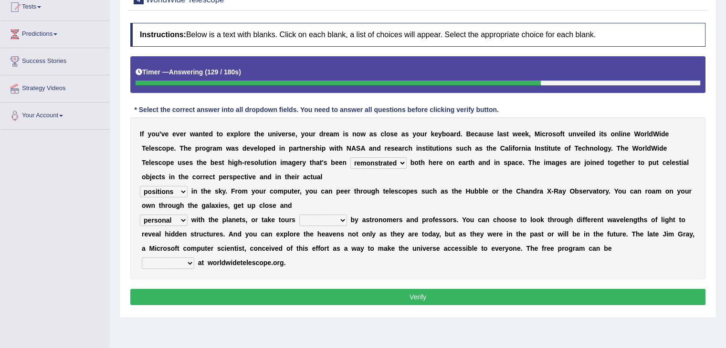
select select "to guide"
click at [299, 215] on select "guide guided guiding to guide" at bounding box center [323, 220] width 48 height 11
click at [189, 261] on select "upheld downloaded loaded posted" at bounding box center [168, 263] width 52 height 11
click at [142, 258] on select "upheld downloaded loaded posted" at bounding box center [168, 263] width 52 height 11
click at [185, 263] on select "upheld downloaded loaded posted" at bounding box center [168, 263] width 52 height 11
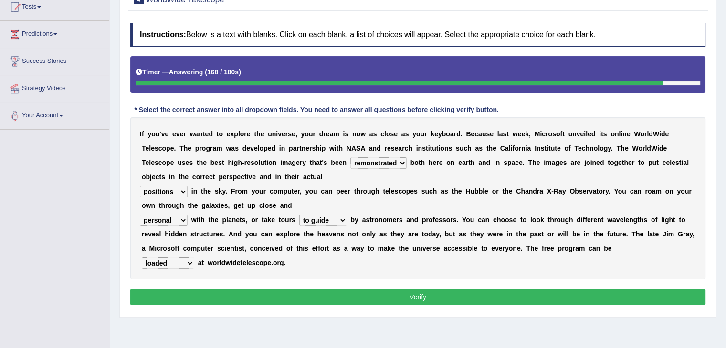
select select "downloaded"
click at [142, 258] on select "upheld downloaded loaded posted" at bounding box center [168, 263] width 52 height 11
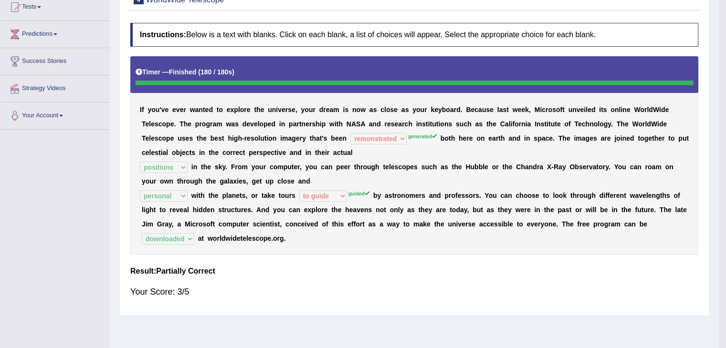
click at [403, 240] on body "Toggle navigation Home Practice Questions Speaking Practice Read Aloud Repeat S…" at bounding box center [363, 66] width 726 height 348
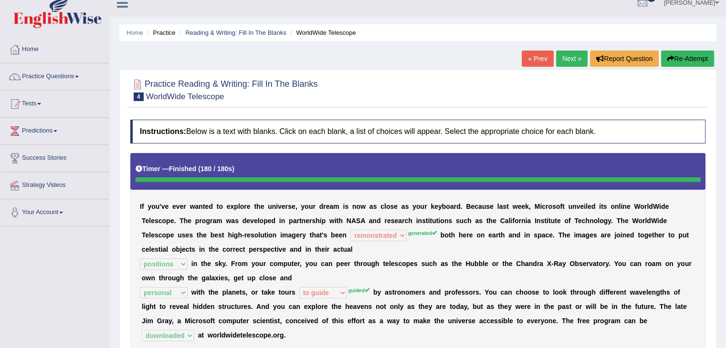
scroll to position [0, 0]
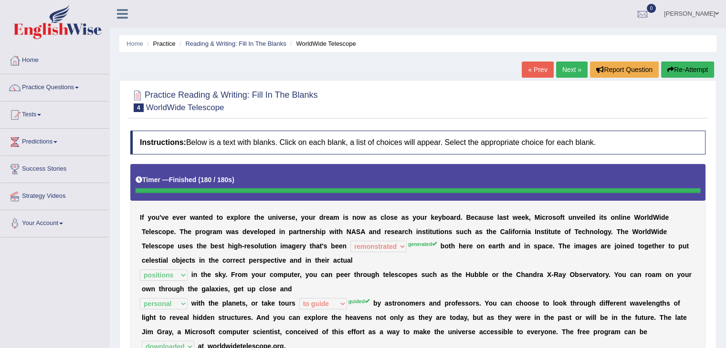
click at [570, 73] on link "Next »" at bounding box center [571, 70] width 31 height 16
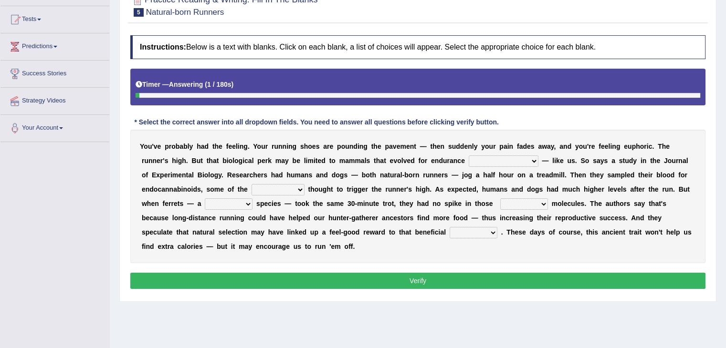
scroll to position [95, 0]
click at [500, 159] on select "dykes personalize classifies exercise" at bounding box center [504, 161] width 70 height 11
click at [469, 156] on select "dykes personalize classifies exercise" at bounding box center [504, 161] width 70 height 11
click at [512, 160] on select "dykes personalize classifies exercise" at bounding box center [504, 161] width 70 height 11
select select "classifies"
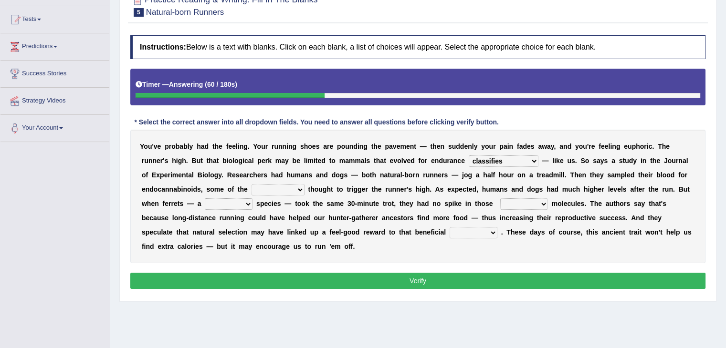
click at [469, 156] on select "dykes personalize classifies exercise" at bounding box center [504, 161] width 70 height 11
click at [287, 188] on select "almshouse turnarounds compounds foxhounds" at bounding box center [277, 189] width 53 height 11
select select "compounds"
click at [251, 184] on select "almshouse turnarounds compounds foxhounds" at bounding box center [277, 189] width 53 height 11
click at [234, 202] on select "excellency merely faerie sedentary" at bounding box center [229, 203] width 48 height 11
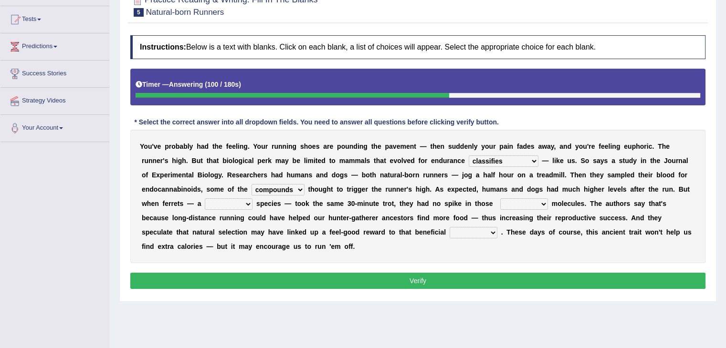
select select "faerie"
click at [205, 198] on select "excellency merely faerie sedentary" at bounding box center [229, 203] width 48 height 11
click at [527, 205] on select "groaned feel-good inchoate loaned" at bounding box center [524, 203] width 48 height 11
select select "loaned"
click at [500, 198] on select "groaned feel-good inchoate loaned" at bounding box center [524, 203] width 48 height 11
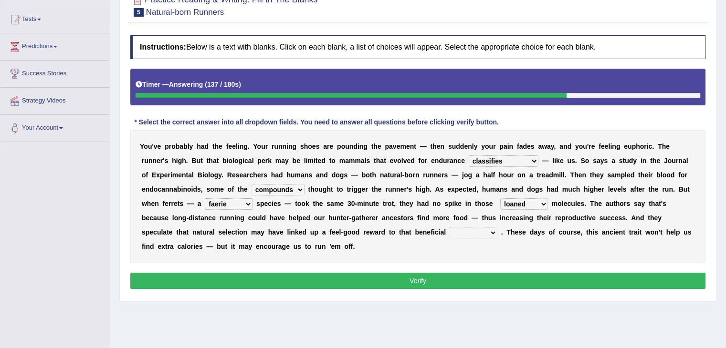
click at [449, 234] on select "wager exchanger behavior regulator" at bounding box center [473, 232] width 48 height 11
select select "behavior"
click at [449, 227] on select "wager exchanger behavior regulator" at bounding box center [473, 232] width 48 height 11
click at [456, 275] on button "Verify" at bounding box center [417, 281] width 575 height 16
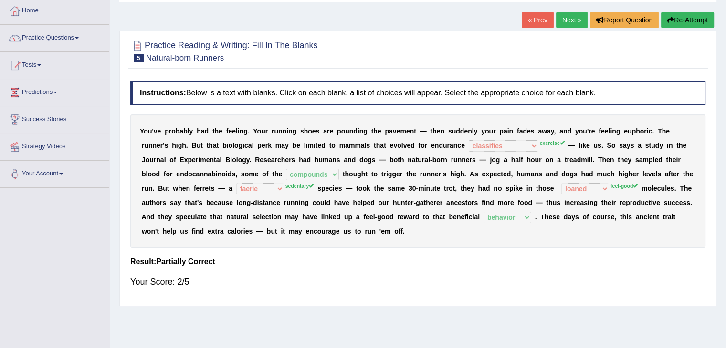
scroll to position [0, 0]
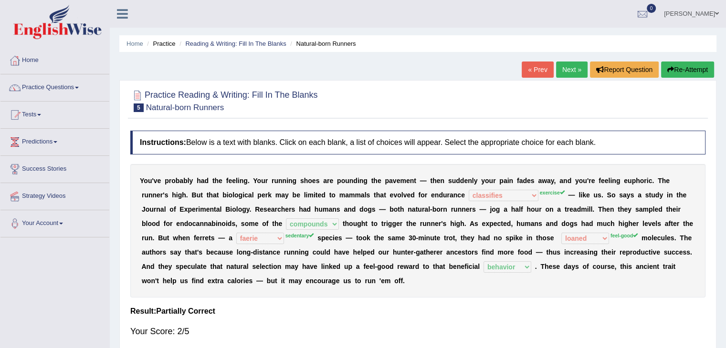
click at [570, 70] on link "Next »" at bounding box center [571, 70] width 31 height 16
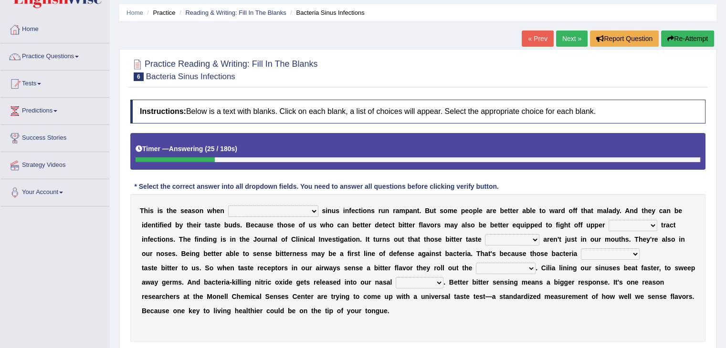
scroll to position [48, 0]
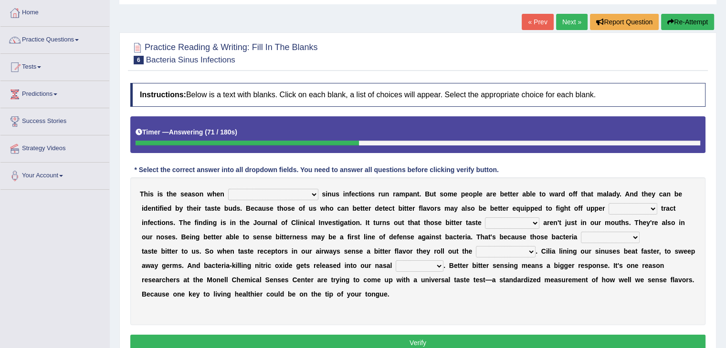
click at [258, 191] on select "conventicle atheist bacterial prissier" at bounding box center [273, 194] width 90 height 11
select select "bacterial"
click at [228, 189] on select "conventicle atheist bacterial prissier" at bounding box center [273, 194] width 90 height 11
click at [608, 209] on select "faulty respiratory togae gawky" at bounding box center [632, 208] width 49 height 11
select select "respiratory"
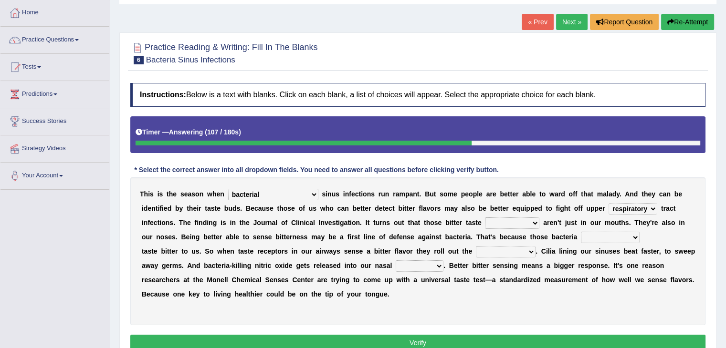
click at [608, 203] on select "faulty respiratory togae gawky" at bounding box center [632, 208] width 49 height 11
click at [485, 223] on select "depressions dinners submissions receptors" at bounding box center [512, 223] width 54 height 11
select select "receptors"
click at [485, 218] on select "depressions dinners submissions receptors" at bounding box center [512, 223] width 54 height 11
click at [485, 221] on select "depressions dinners submissions receptors" at bounding box center [512, 223] width 54 height 11
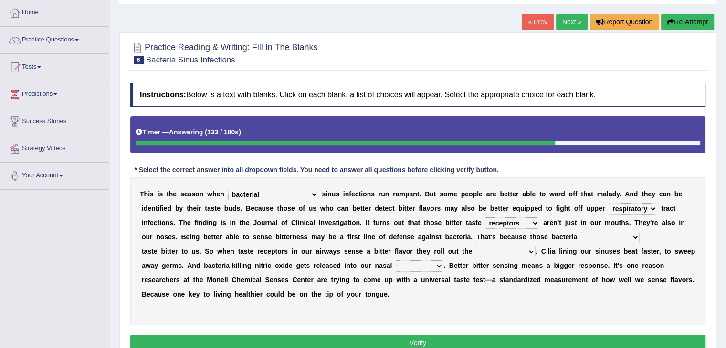
click at [601, 238] on div "T h i s i s t h e s e a s o n w h e n conventicle atheist bacterial prissier s …" at bounding box center [417, 252] width 575 height 148
click at [581, 240] on select "purposelessly actually diagonally providently" at bounding box center [610, 237] width 59 height 11
select select "diagonally"
click at [581, 232] on select "purposelessly actually diagonally providently" at bounding box center [610, 237] width 59 height 11
click at [522, 249] on select "defenses contradictions chestnuts pelvis" at bounding box center [506, 251] width 60 height 11
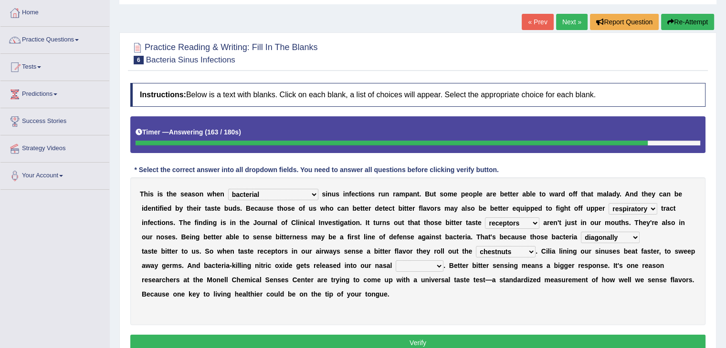
click at [476, 246] on select "defenses contradictions chestnuts pelvis" at bounding box center [506, 251] width 60 height 11
click at [508, 259] on div "T h i s i s t h e s e a s o n w h e n conventicle atheist bacterial prissier s …" at bounding box center [417, 252] width 575 height 148
click at [521, 246] on select "defenses contradictions chestnuts pelvis" at bounding box center [506, 251] width 60 height 11
click at [594, 304] on div "T h i s i s t h e s e a s o n w h e n conventicle atheist bacterial prissier s …" at bounding box center [417, 252] width 575 height 148
click at [521, 251] on select "defenses contradictions chestnuts pelvis" at bounding box center [506, 251] width 60 height 11
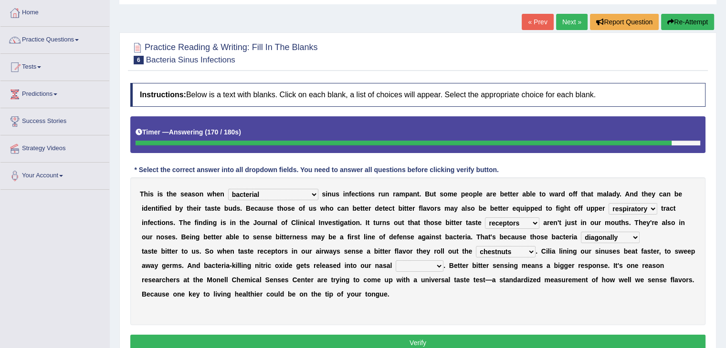
select select "pelvis"
click at [476, 246] on select "defenses contradictions chestnuts pelvis" at bounding box center [506, 251] width 60 height 11
click at [429, 264] on select "causalities localities infirmities cavities" at bounding box center [420, 266] width 48 height 11
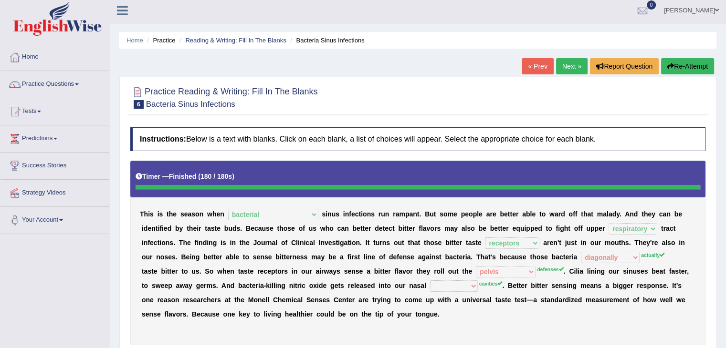
scroll to position [0, 0]
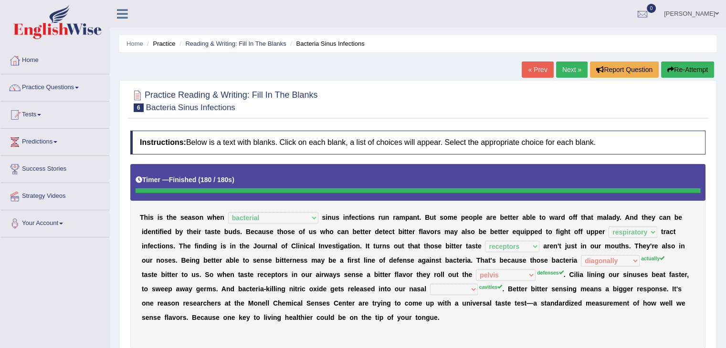
click at [573, 64] on link "Next »" at bounding box center [571, 70] width 31 height 16
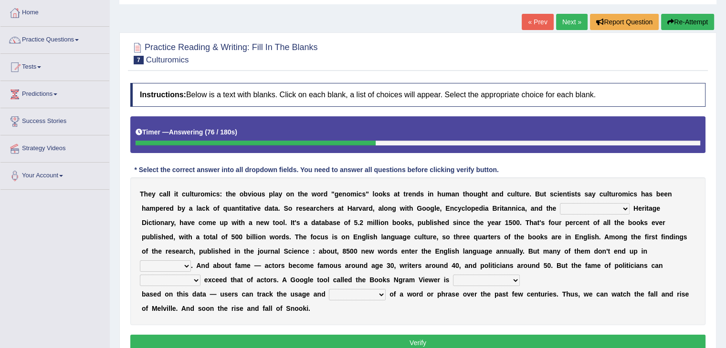
click at [599, 209] on select "Mettlesome Silicon [MEDICAL_DATA] American" at bounding box center [595, 208] width 70 height 11
select select "American"
click at [560, 203] on select "Mettlesome Silicon [MEDICAL_DATA] American" at bounding box center [595, 208] width 70 height 11
click at [191, 261] on select "veterinaries fairies dictionaries smithies" at bounding box center [165, 266] width 51 height 11
select select "dictionaries"
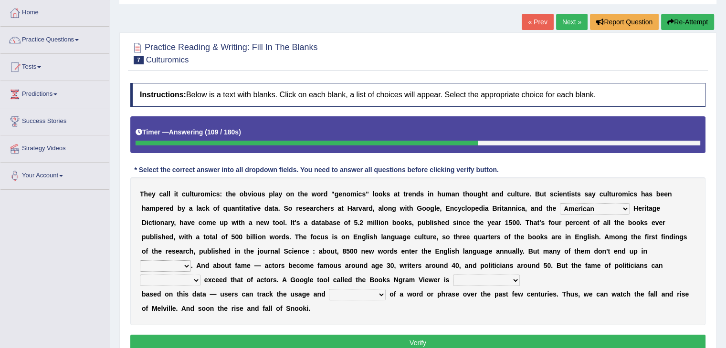
click at [191, 261] on select "veterinaries fairies dictionaries smithies" at bounding box center [165, 266] width 51 height 11
click at [200, 275] on select "intelligibly eventually venturesomely preferably" at bounding box center [170, 280] width 61 height 11
select select "intelligibly"
click at [200, 275] on select "intelligibly eventually venturesomely preferably" at bounding box center [170, 280] width 61 height 11
click at [453, 284] on select "nonoccupational nonbreakable trainable available" at bounding box center [486, 280] width 67 height 11
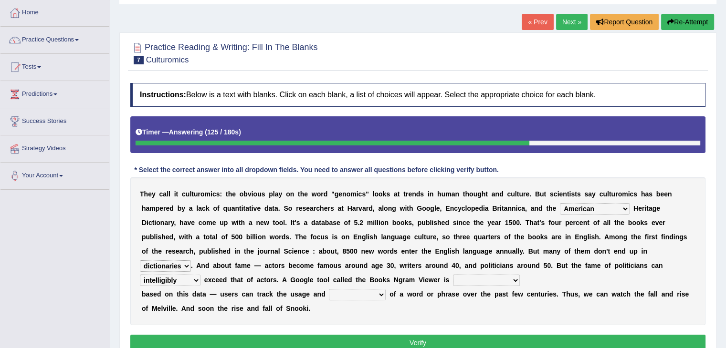
select select "nonoccupational"
click at [453, 275] on select "nonoccupational nonbreakable trainable available" at bounding box center [486, 280] width 67 height 11
click at [362, 298] on select "frequency derisory drearily inappreciably" at bounding box center [357, 294] width 57 height 11
select select "derisory"
click at [329, 289] on select "frequency derisory drearily inappreciably" at bounding box center [357, 294] width 57 height 11
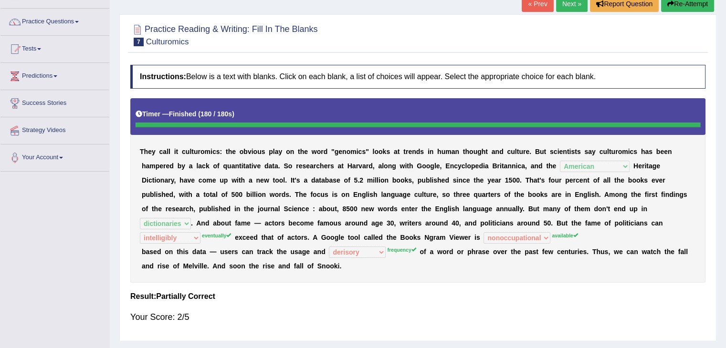
scroll to position [57, 0]
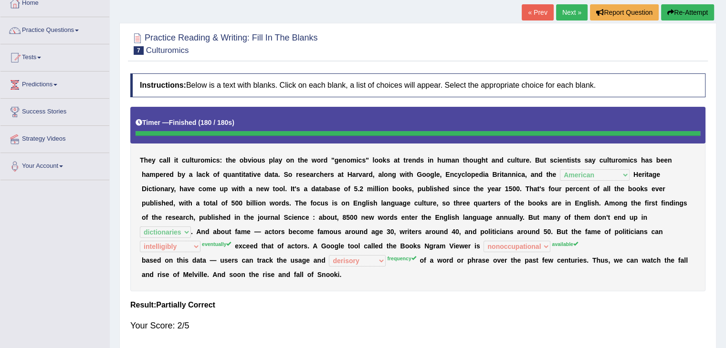
click at [570, 9] on link "Next »" at bounding box center [571, 12] width 31 height 16
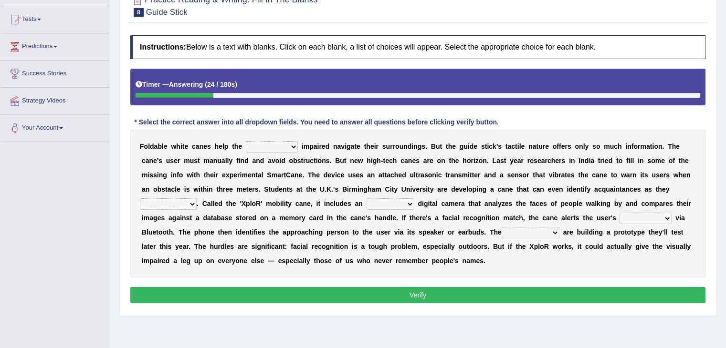
click at [265, 146] on select "felicity insensitivity visually malleability" at bounding box center [272, 146] width 52 height 11
select select "felicity"
click at [246, 141] on select "felicity insensitivity visually malleability" at bounding box center [272, 146] width 52 height 11
click at [189, 201] on select "likelihood throat northernmost approach" at bounding box center [168, 203] width 57 height 11
select select "approach"
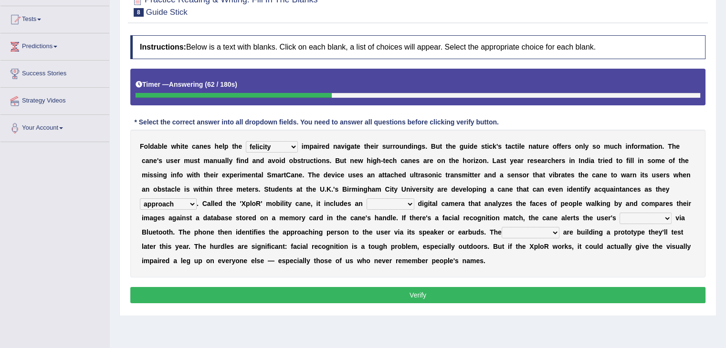
click at [140, 198] on select "likelihood throat northernmost approach" at bounding box center [168, 203] width 57 height 11
click at [403, 202] on select "untested embedded deadest skinhead" at bounding box center [390, 203] width 48 height 11
select select "untested"
click at [366, 198] on select "untested embedded deadest skinhead" at bounding box center [390, 203] width 48 height 11
click at [398, 206] on select "untested embedded deadest skinhead" at bounding box center [390, 203] width 48 height 11
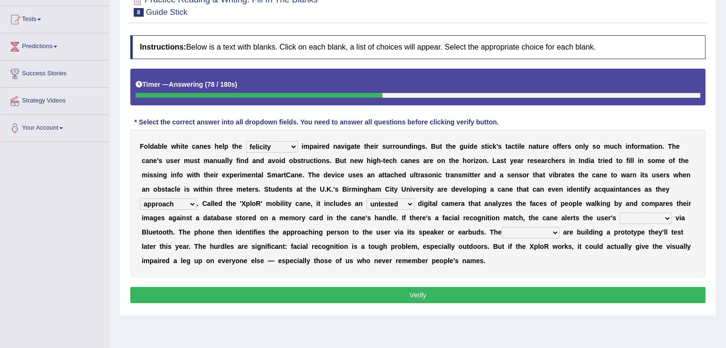
click at [499, 264] on div "F o l d a b l e w h i t e c a n e s h e l p t h e [PERSON_NAME] insensitivity v…" at bounding box center [417, 204] width 575 height 148
click at [641, 214] on select "waterborne alone smartphone postpone" at bounding box center [645, 218] width 52 height 11
select select "smartphone"
click at [619, 213] on select "waterborne alone smartphone postpone" at bounding box center [645, 218] width 52 height 11
click at [544, 235] on select "jurisprudence bootless students jukebox" at bounding box center [530, 232] width 58 height 11
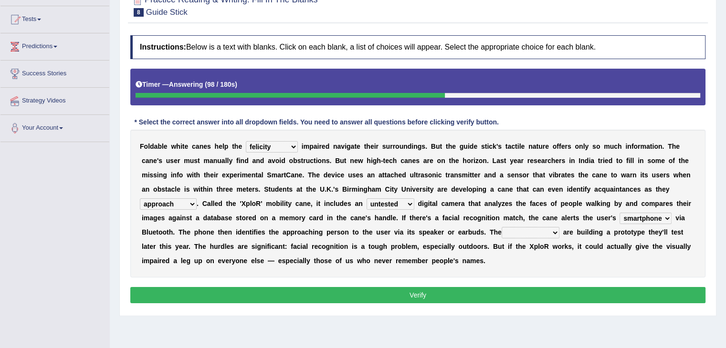
select select "students"
click at [501, 227] on select "jurisprudence bootless students jukebox" at bounding box center [530, 232] width 58 height 11
